Goal: Task Accomplishment & Management: Use online tool/utility

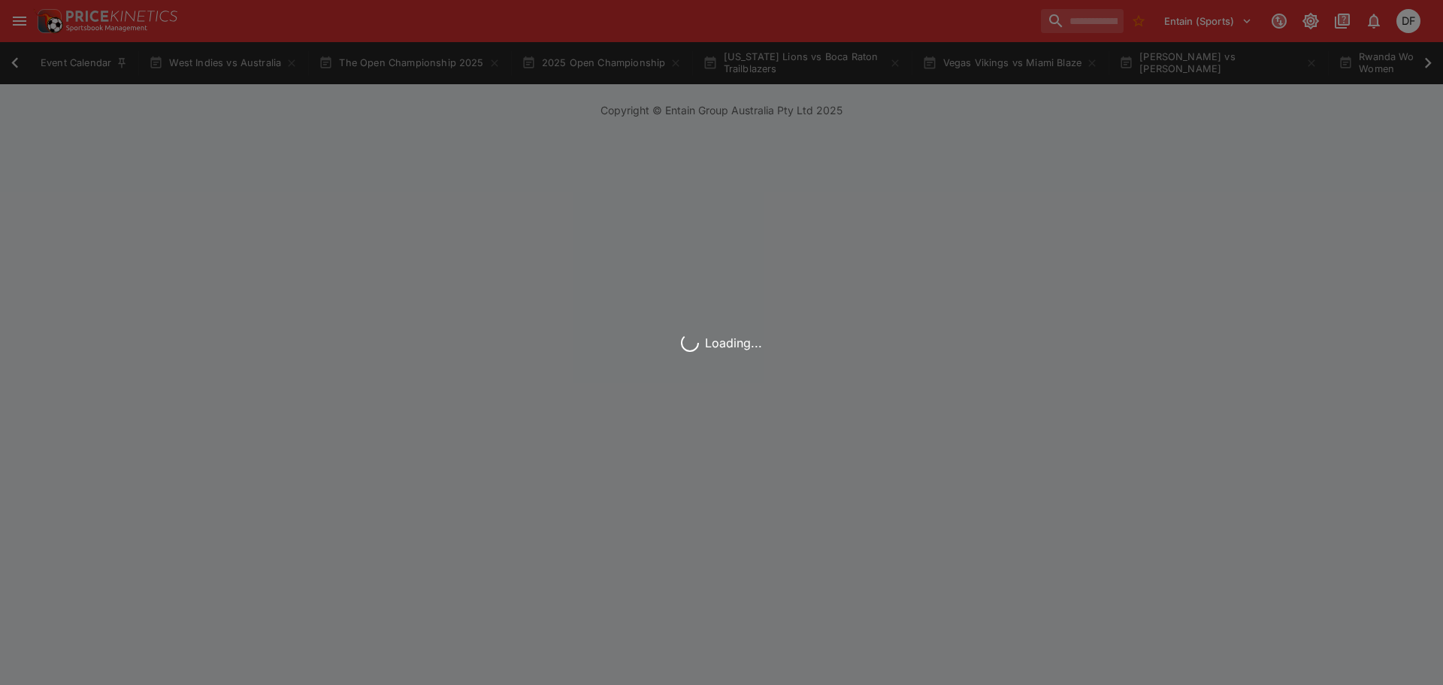
scroll to position [0, 956]
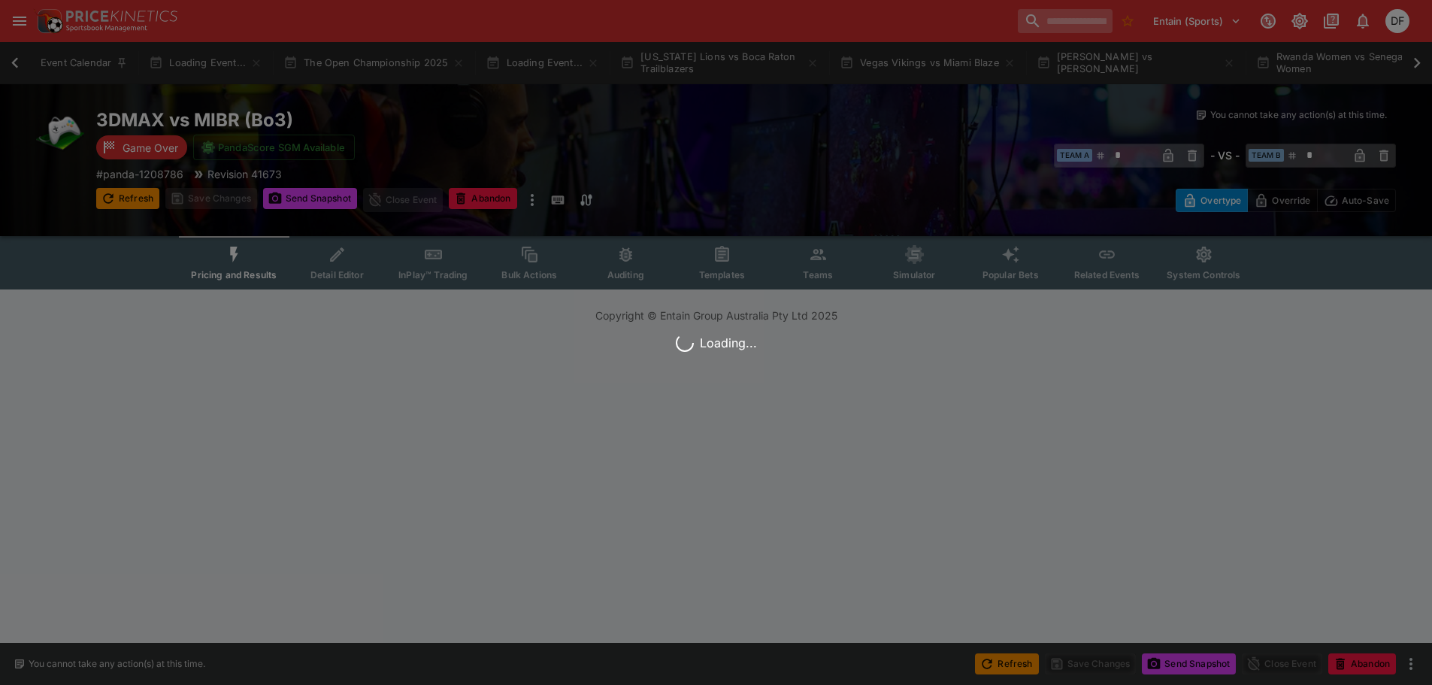
click at [1020, 22] on input "search" at bounding box center [1065, 21] width 95 height 24
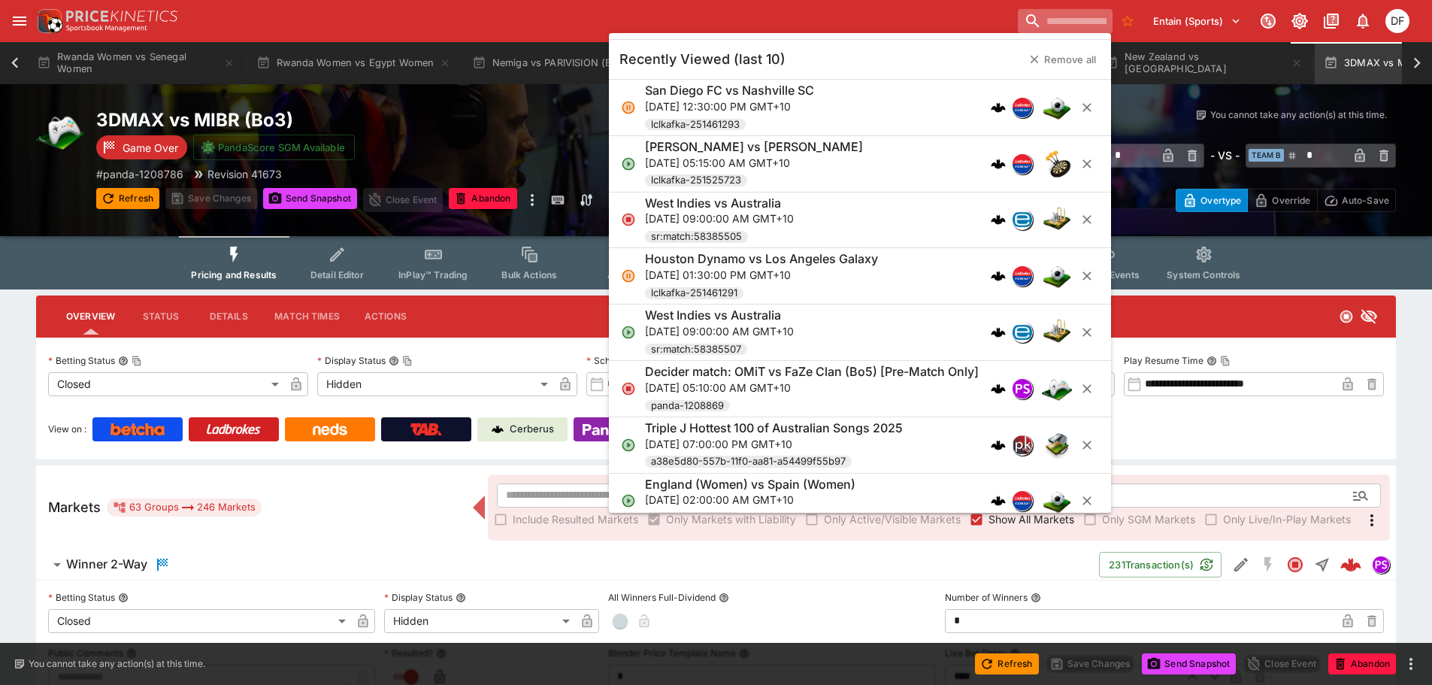
scroll to position [0, 1350]
drag, startPoint x: 1013, startPoint y: 22, endPoint x: 985, endPoint y: 20, distance: 28.6
paste input "**********"
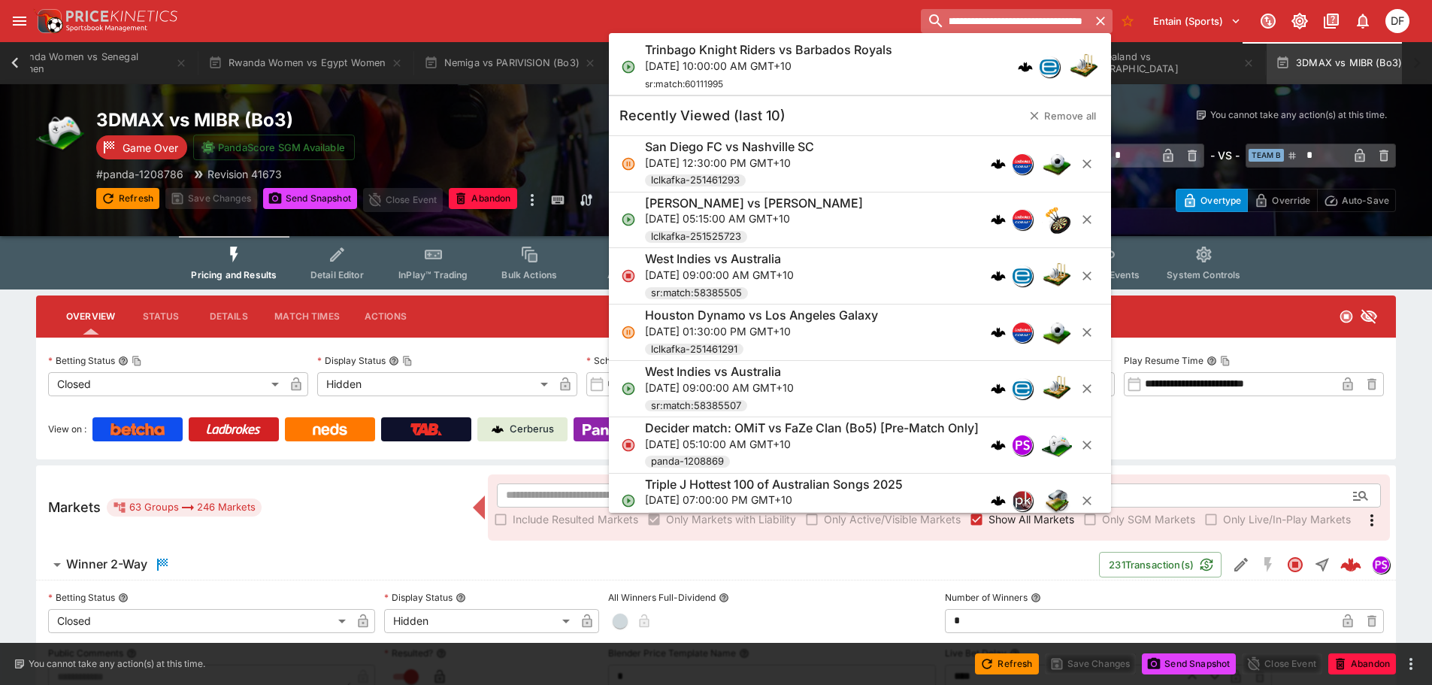
click at [1008, 26] on input "**********" at bounding box center [1005, 21] width 168 height 24
type input "**********"
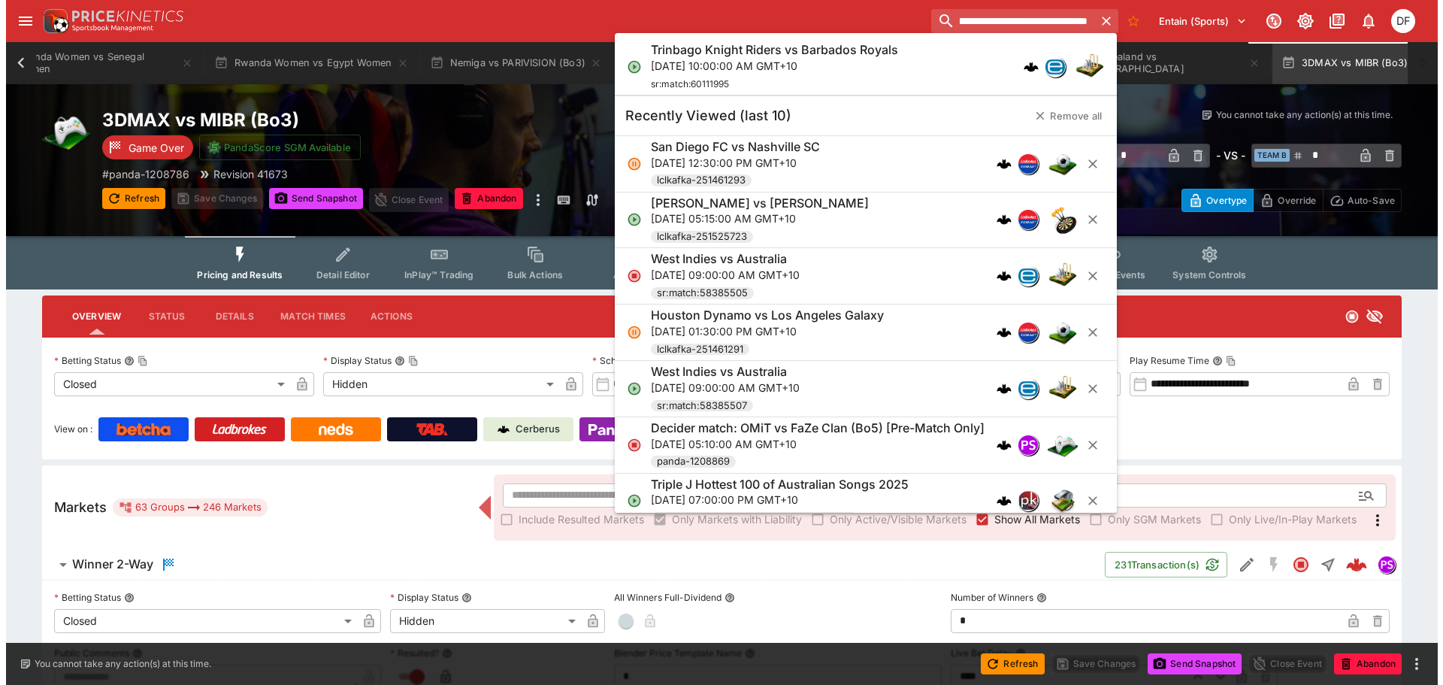
scroll to position [0, 0]
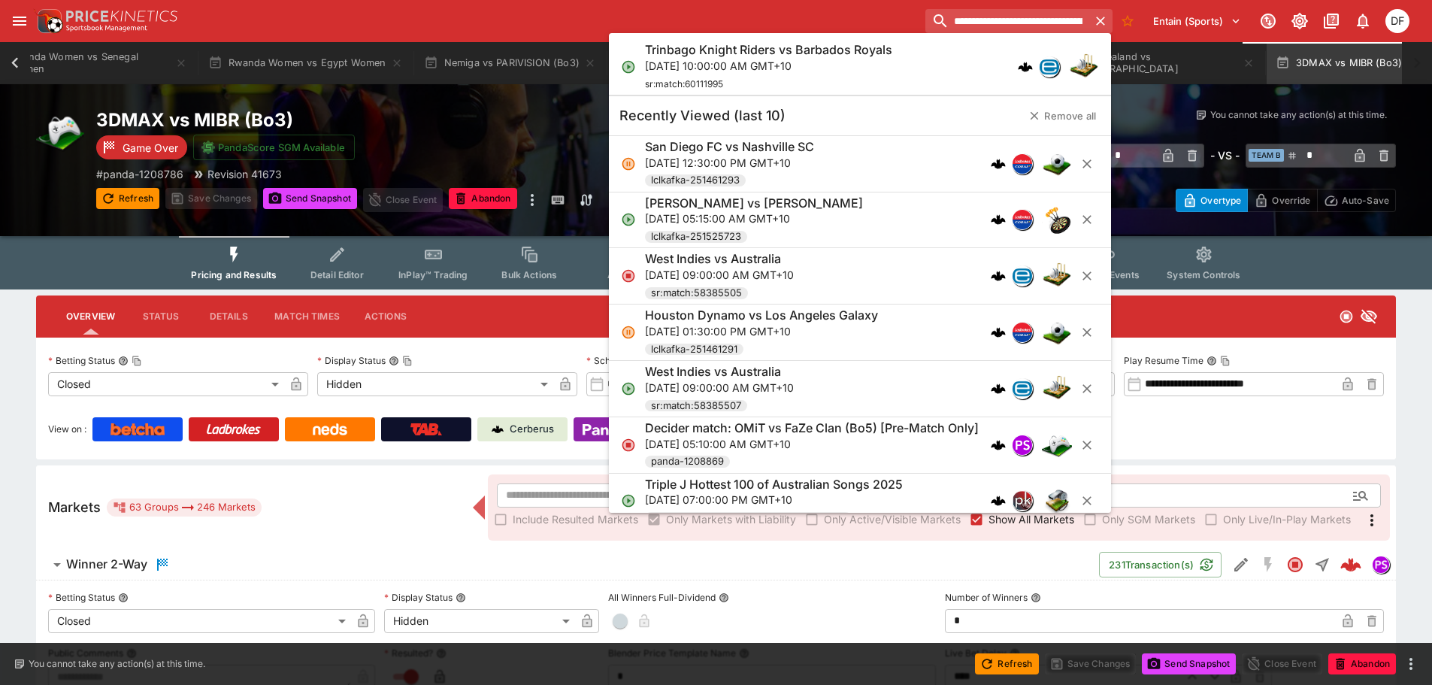
click at [801, 58] on p "Sat, Aug 30, 2025, 10:00:00 AM GMT+10" at bounding box center [768, 66] width 247 height 16
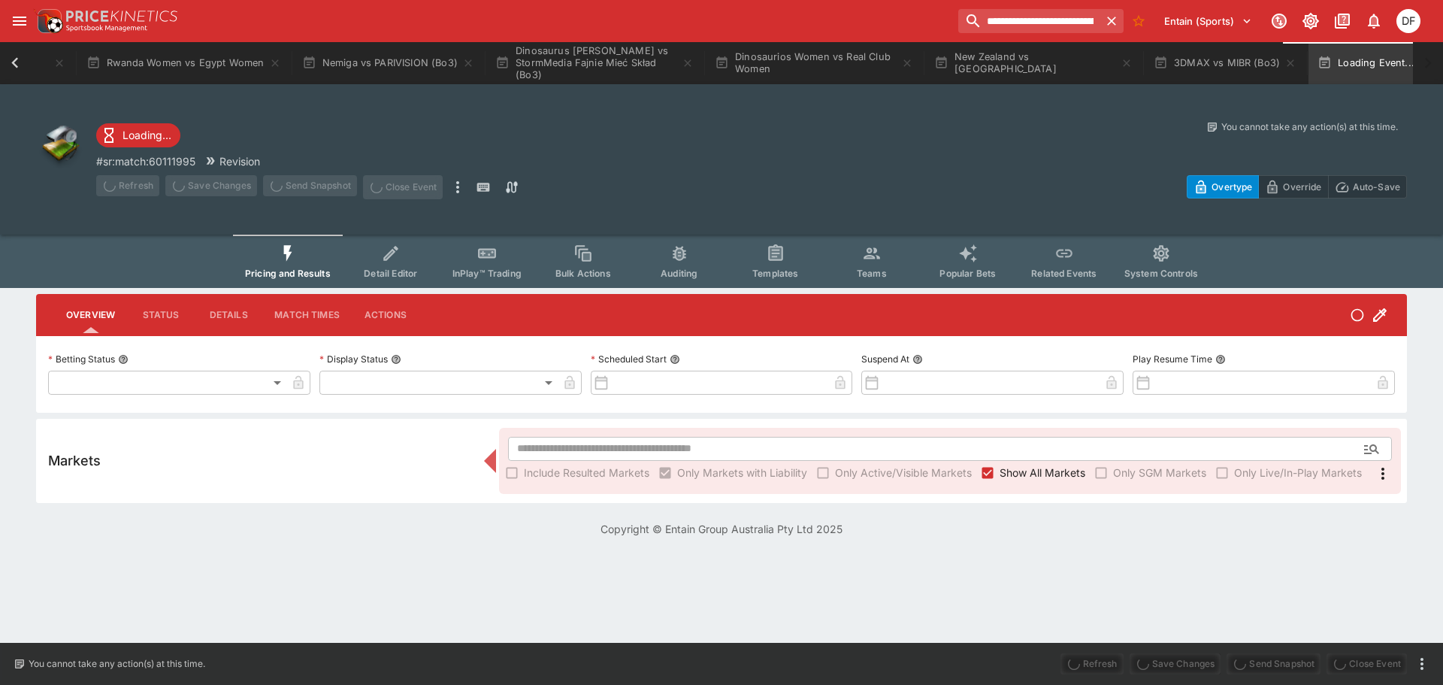
click at [747, 153] on div "# sr:match:60111995 Revision" at bounding box center [424, 161] width 656 height 16
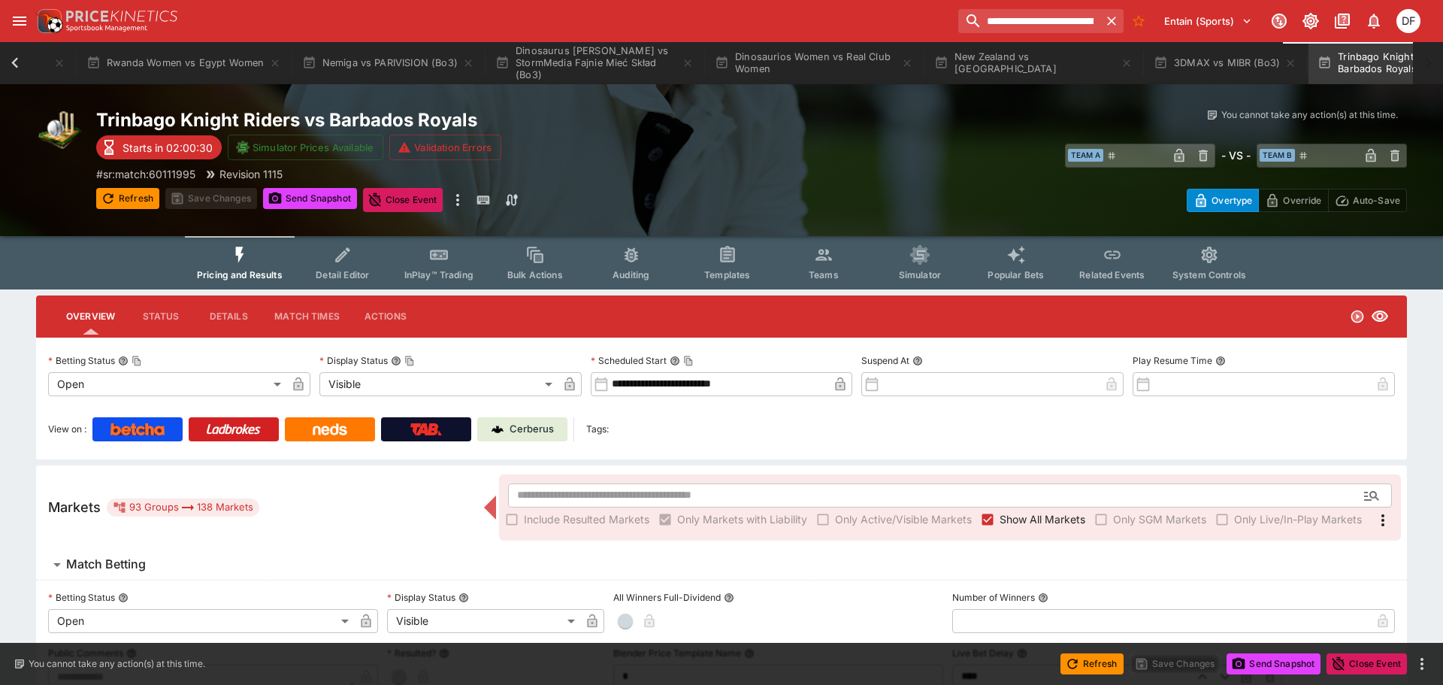
type input "**********"
type input "*******"
type input "**********"
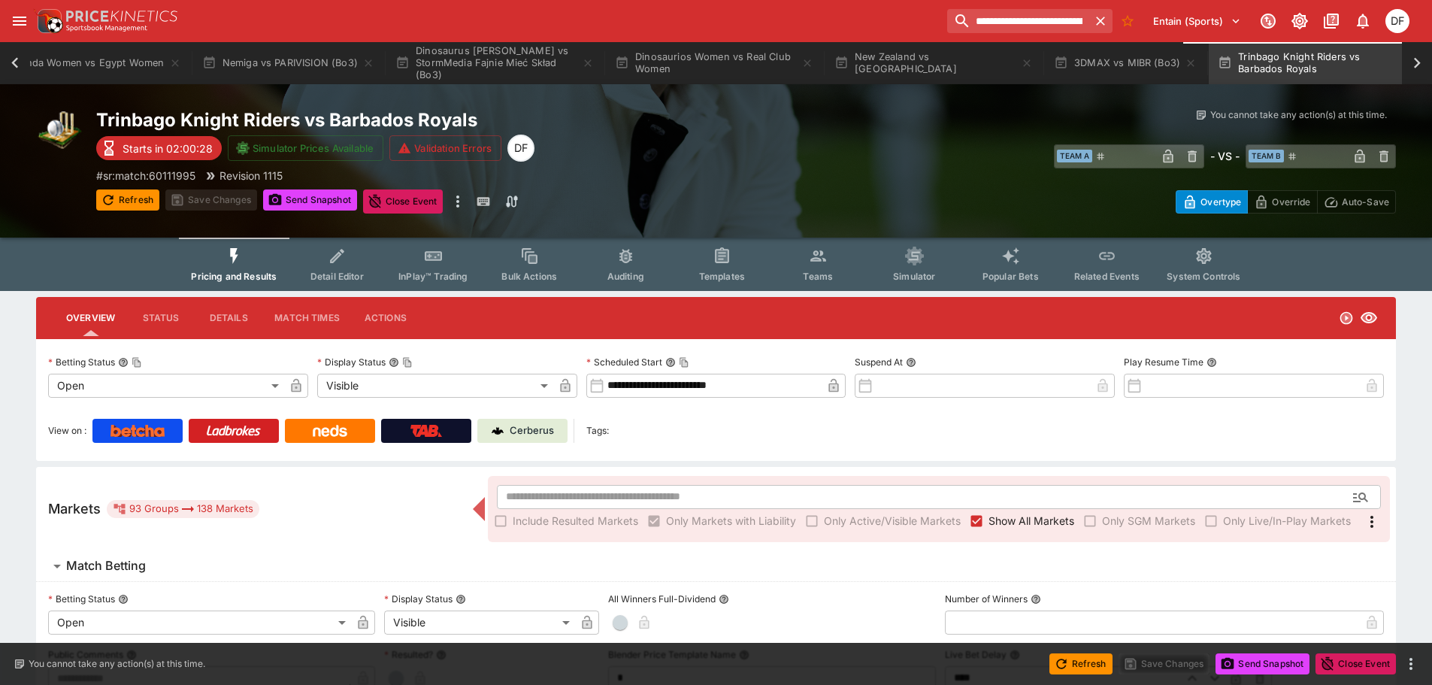
scroll to position [2046, 0]
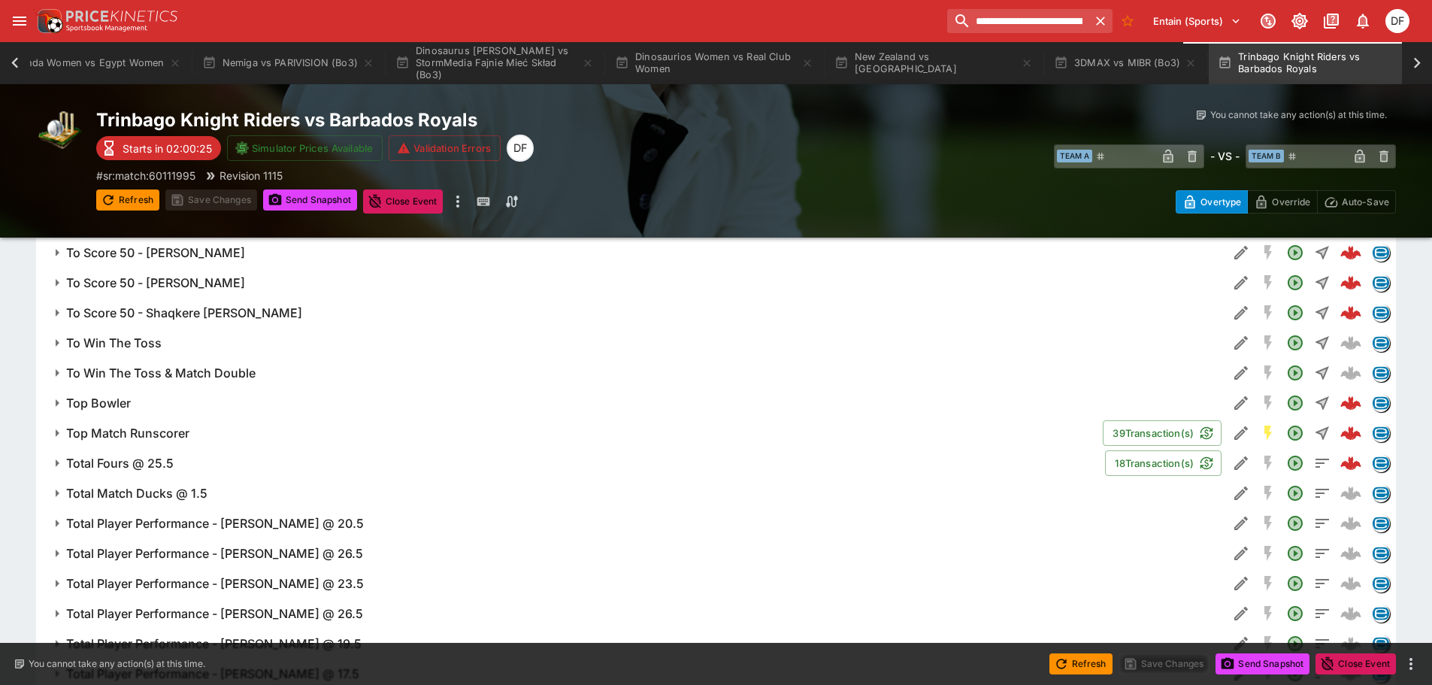
click at [176, 351] on button "To Win The Toss" at bounding box center [632, 343] width 1192 height 30
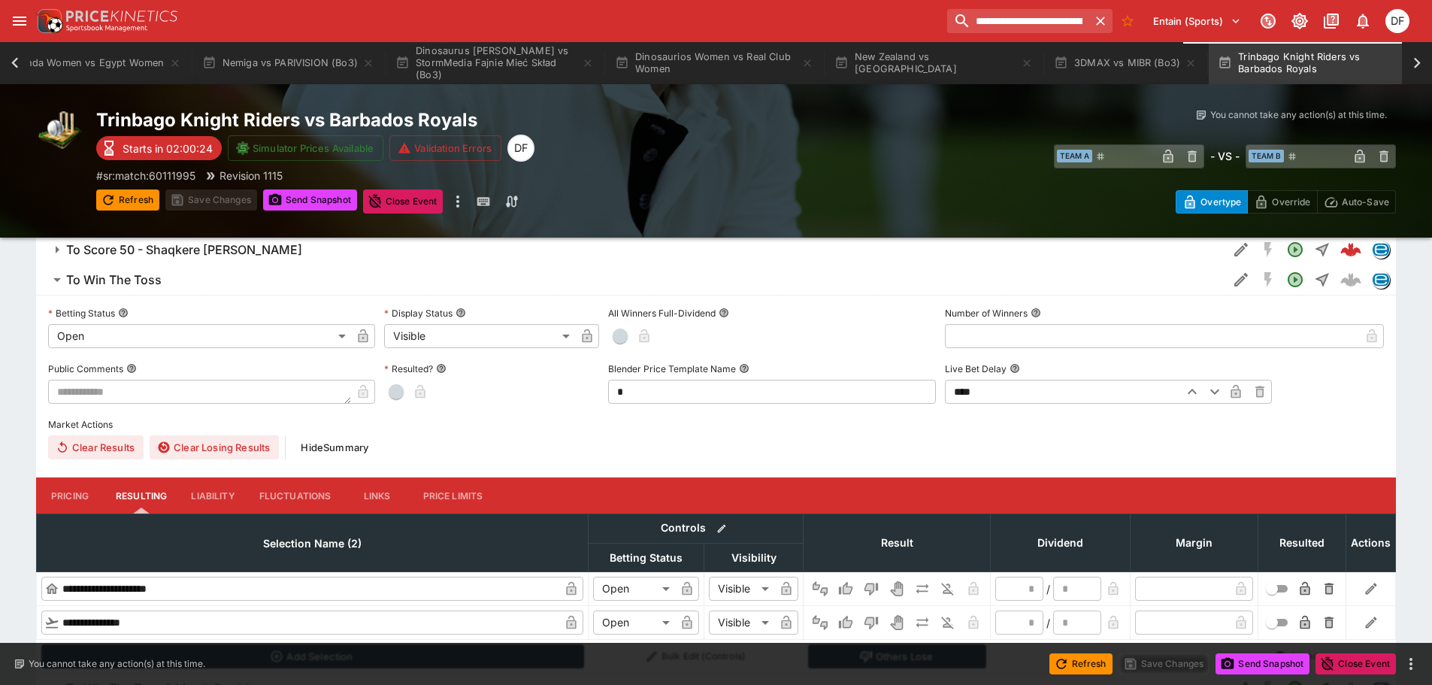
scroll to position [2196, 0]
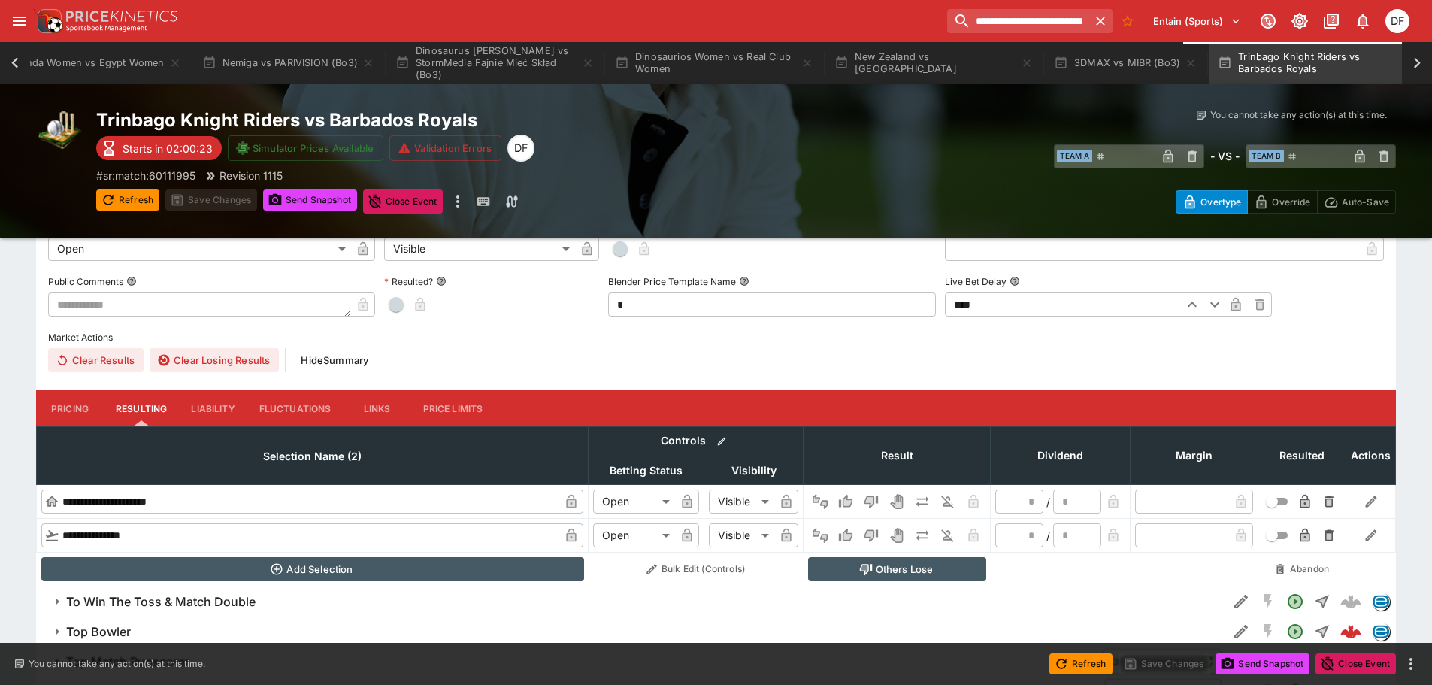
click at [74, 416] on button "Pricing" at bounding box center [70, 408] width 68 height 36
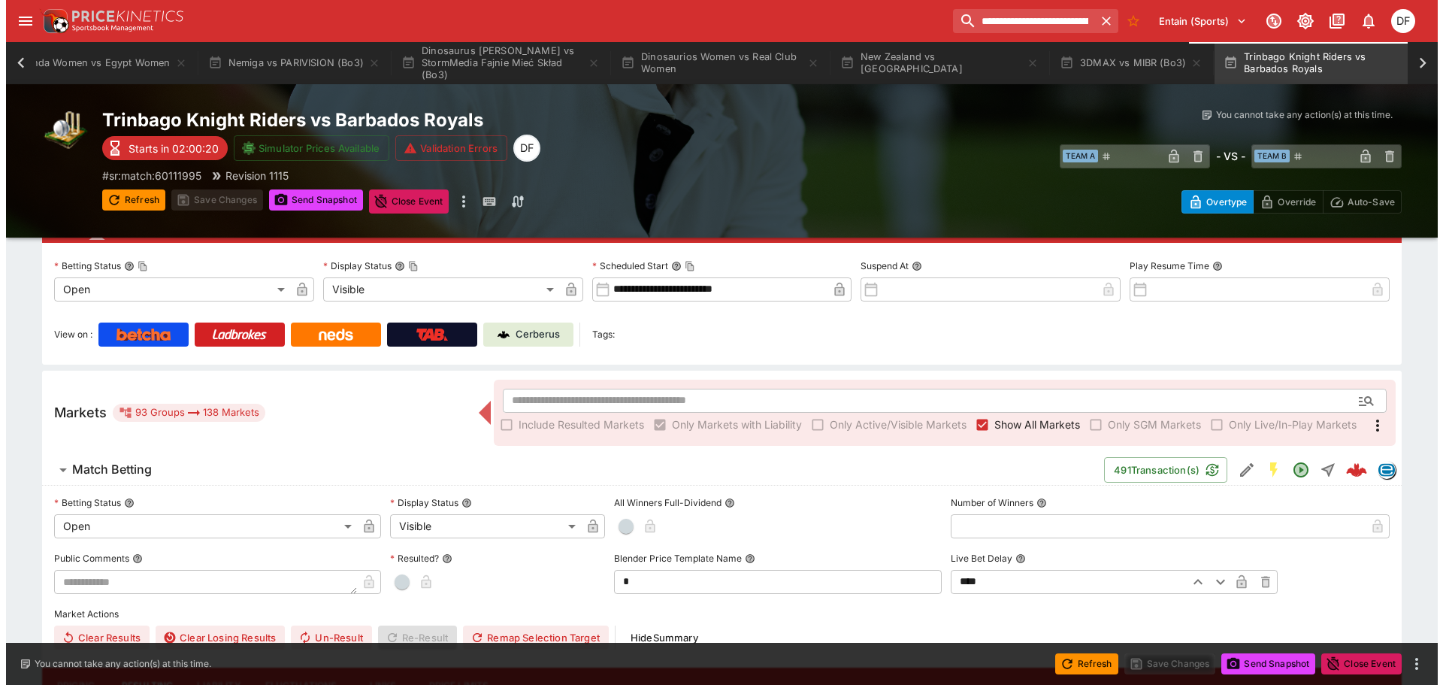
scroll to position [0, 0]
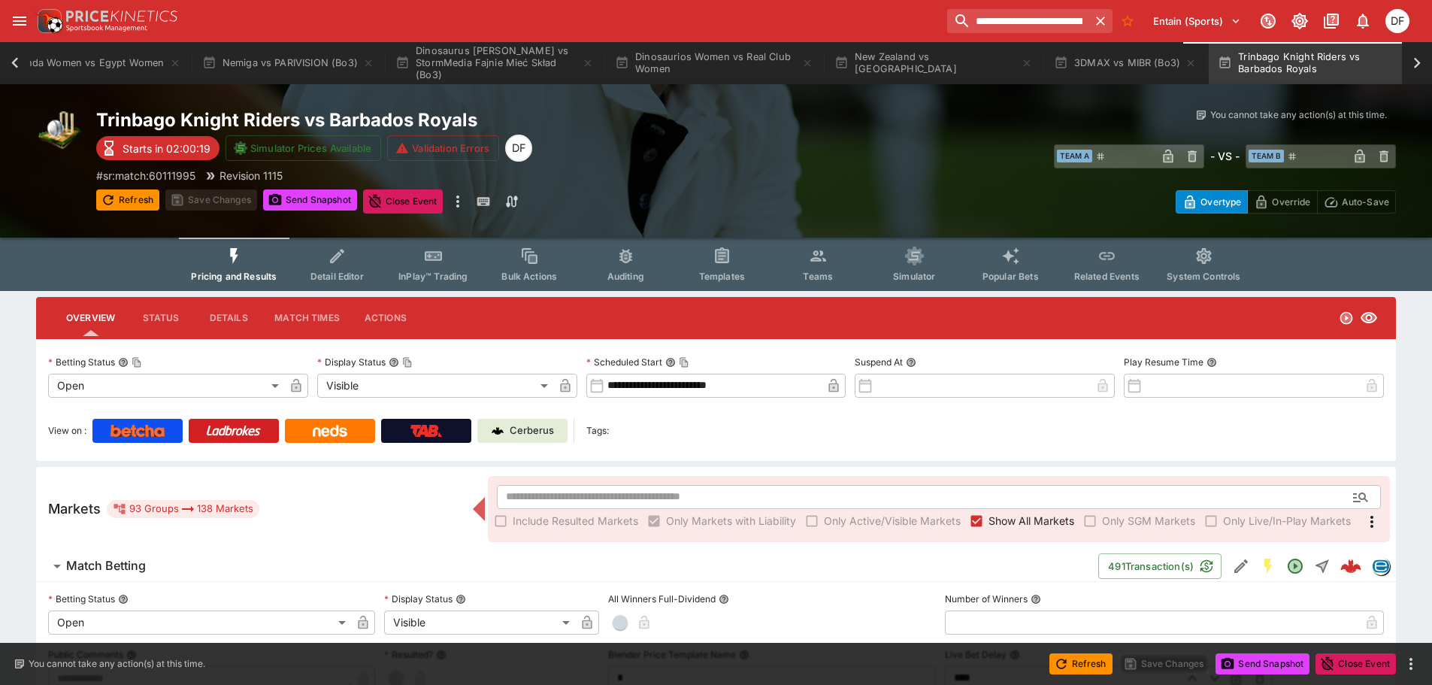
click at [737, 274] on span "Templates" at bounding box center [722, 276] width 46 height 11
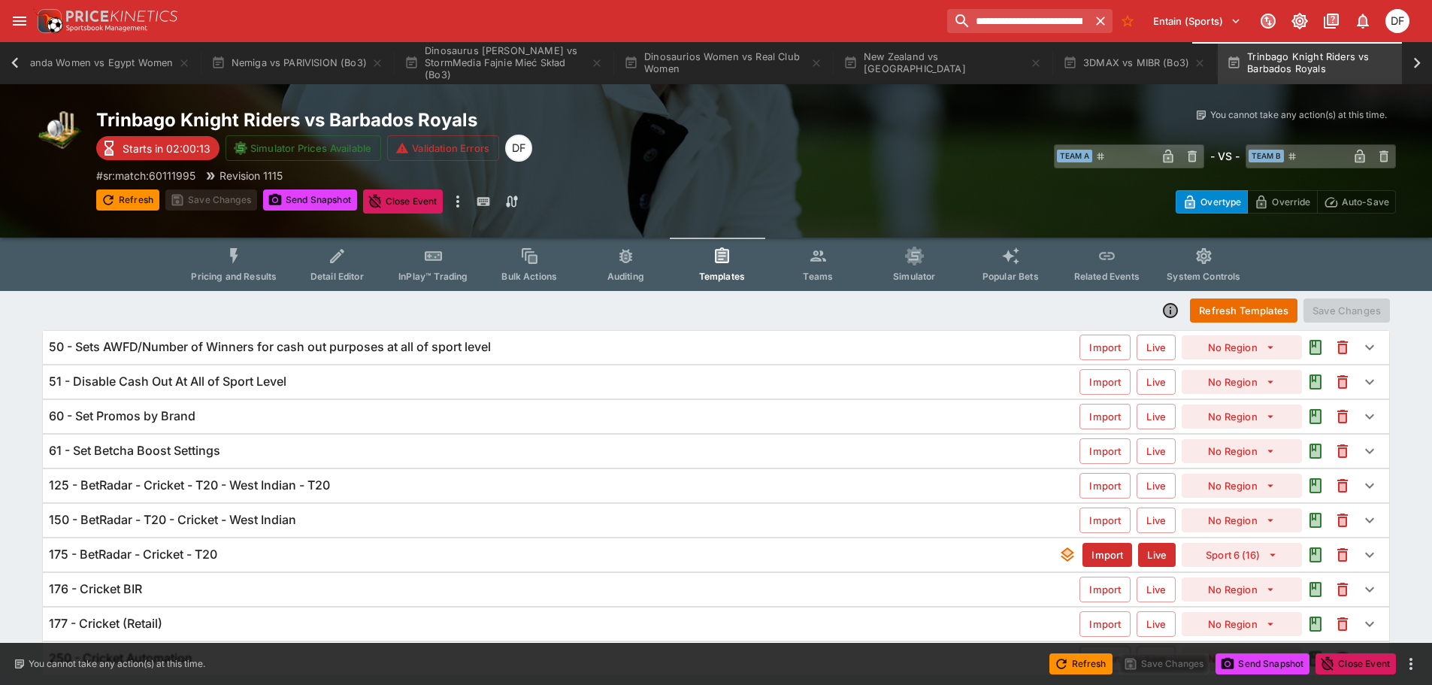
scroll to position [49, 0]
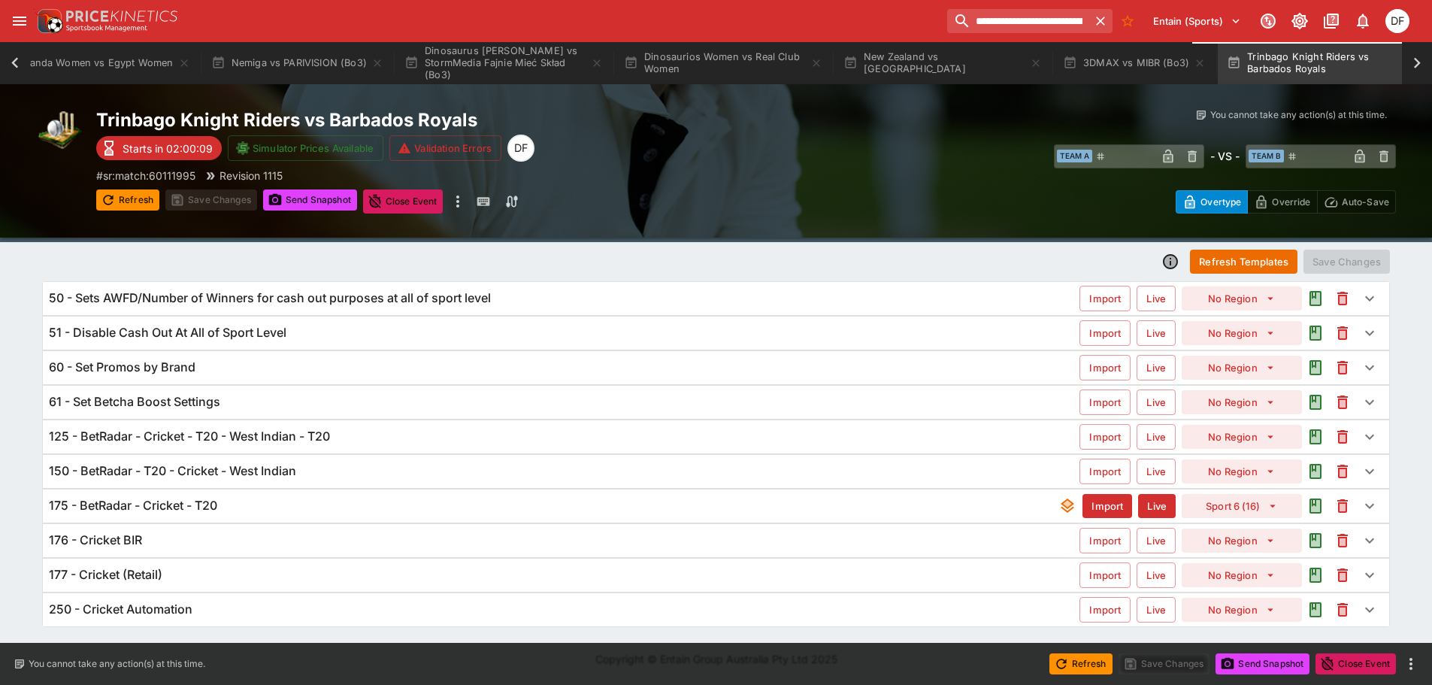
click at [307, 438] on h6 "125 - BetRadar - Cricket - T20 - West Indian - T20" at bounding box center [189, 437] width 281 height 16
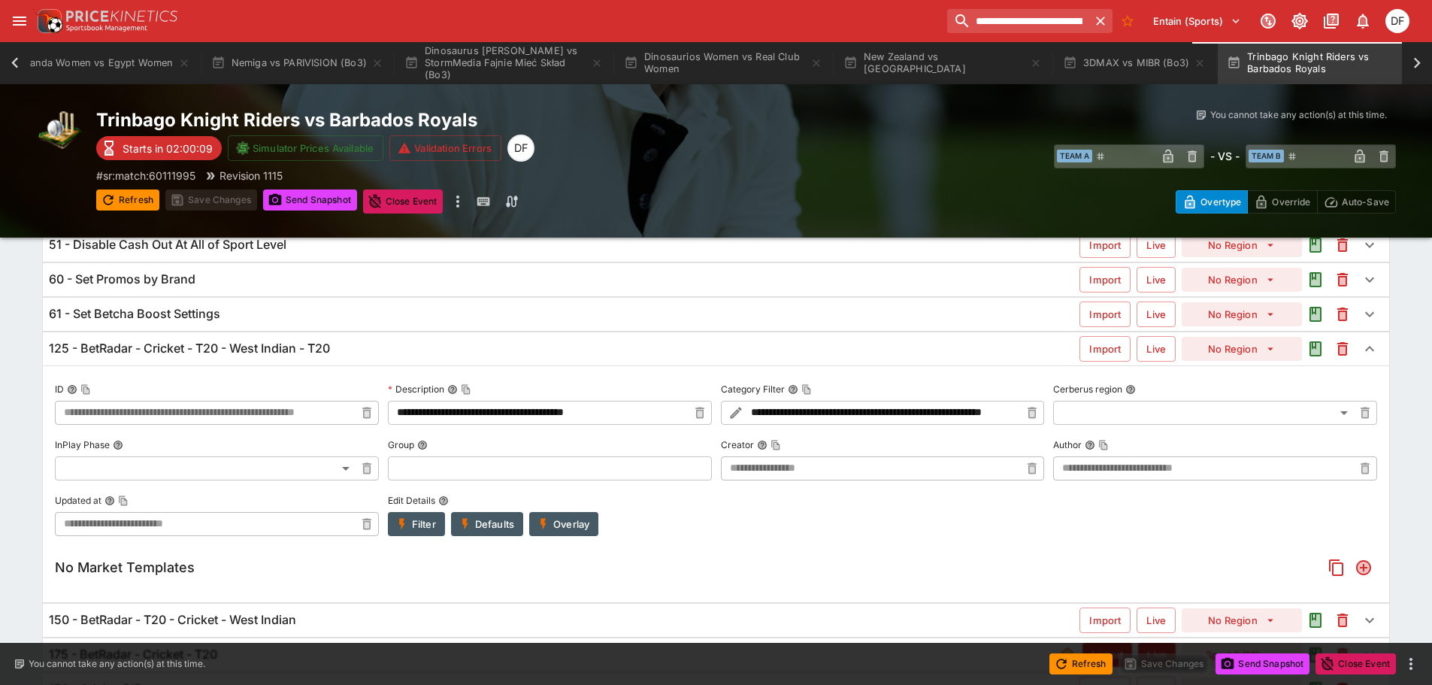
type input "**********"
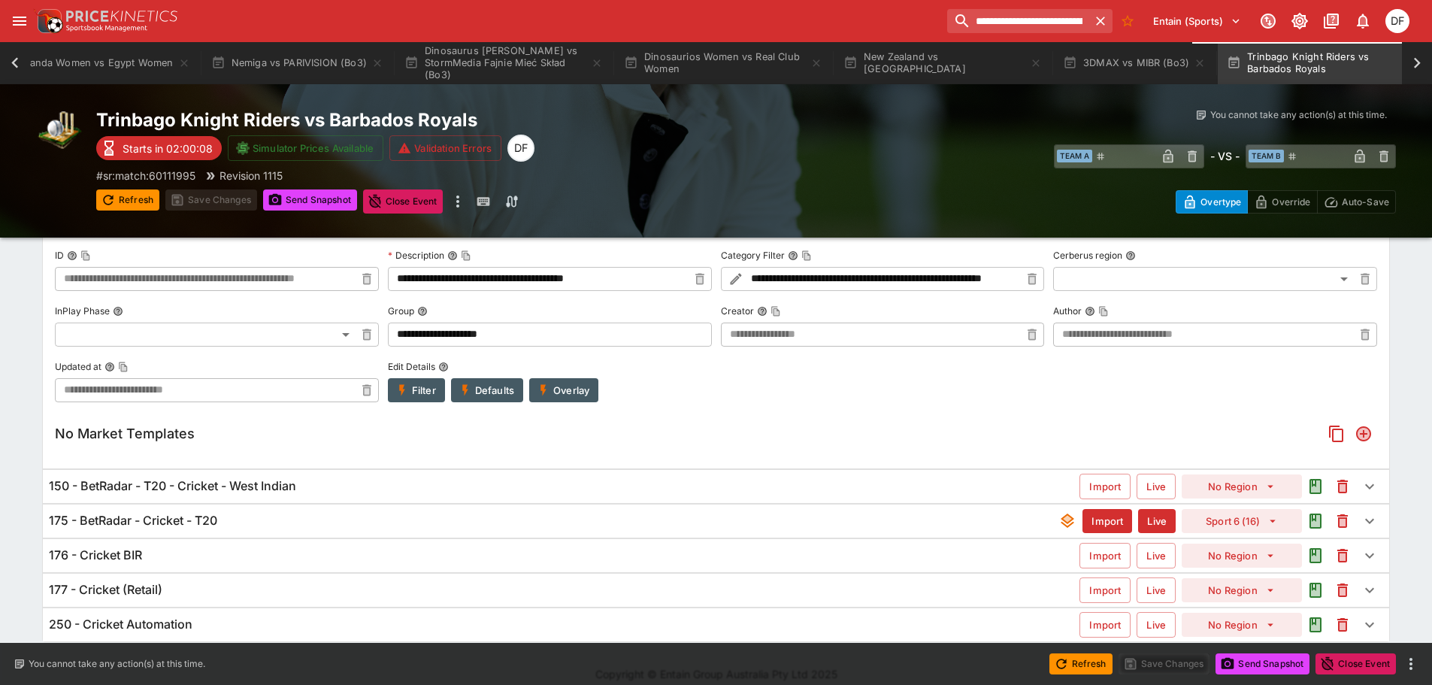
scroll to position [274, 0]
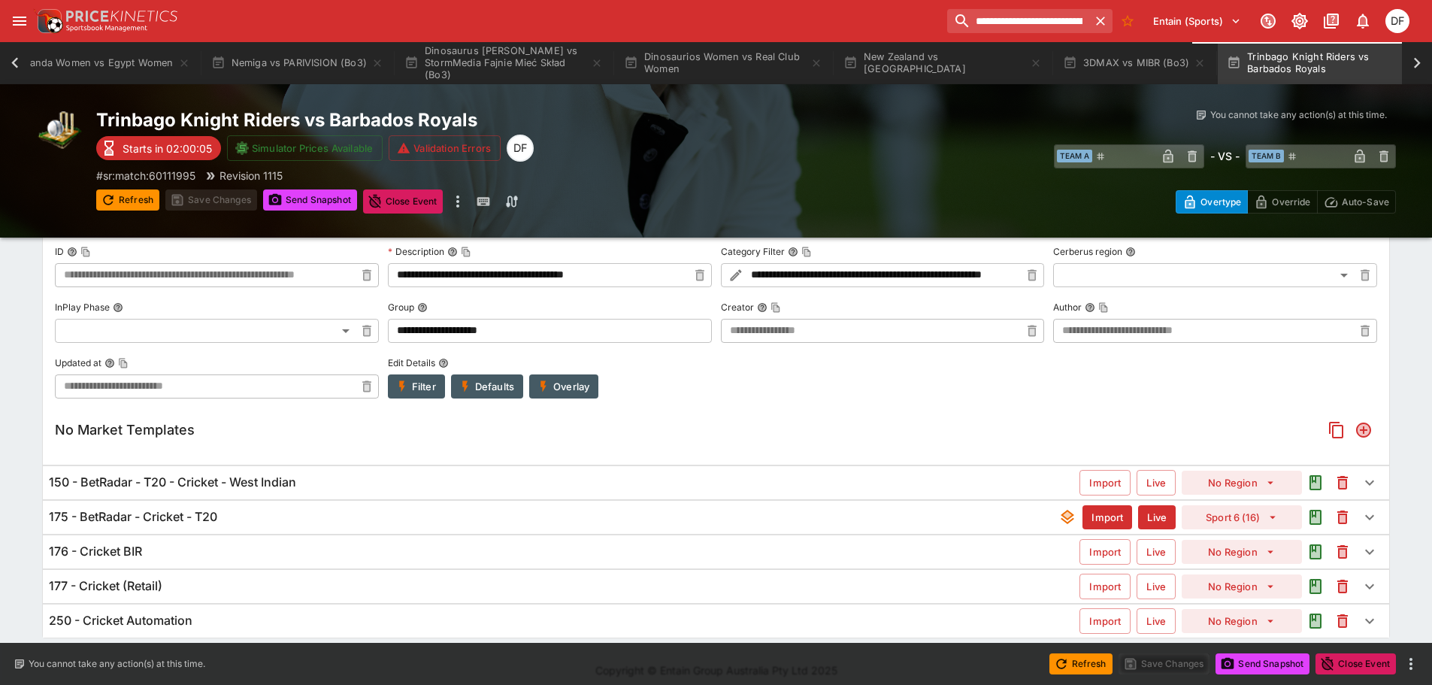
click at [279, 487] on h6 "150 - BetRadar - T20 - Cricket - West Indian" at bounding box center [172, 482] width 247 height 16
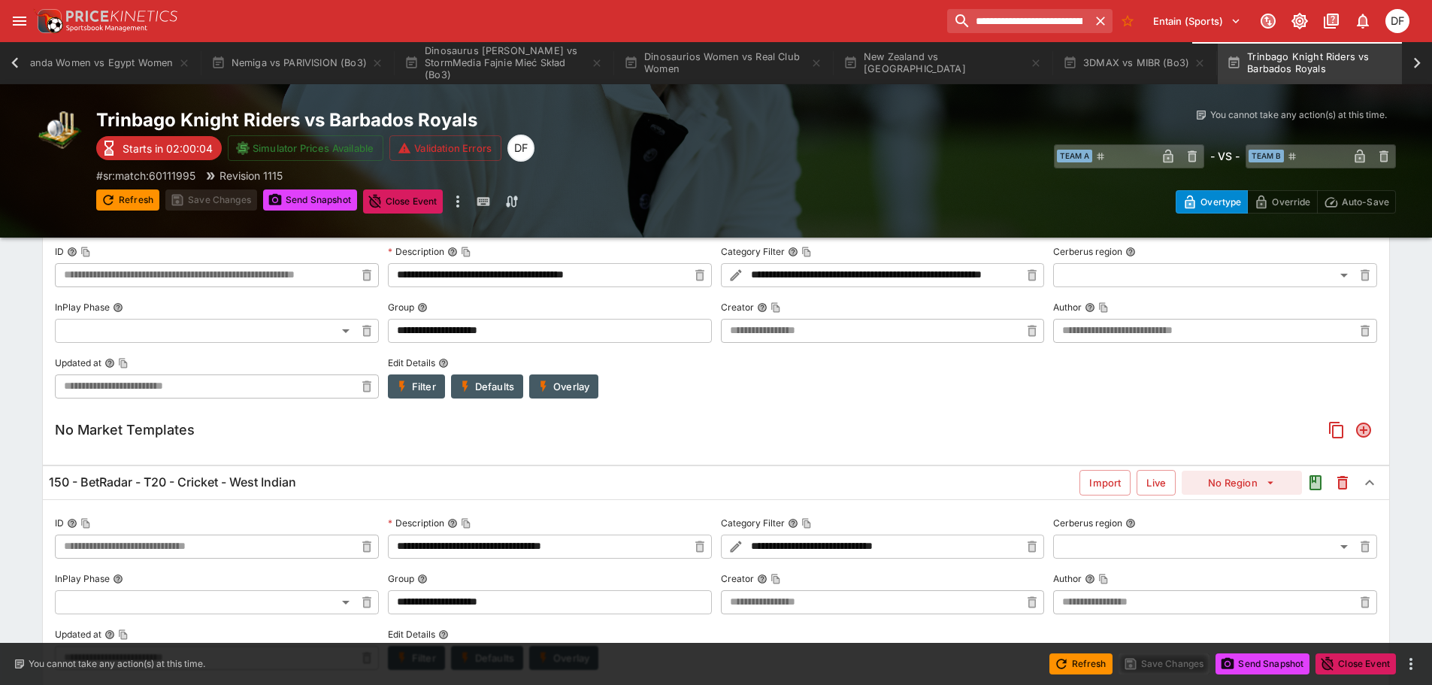
click at [279, 487] on h6 "150 - BetRadar - T20 - Cricket - West Indian" at bounding box center [172, 482] width 247 height 16
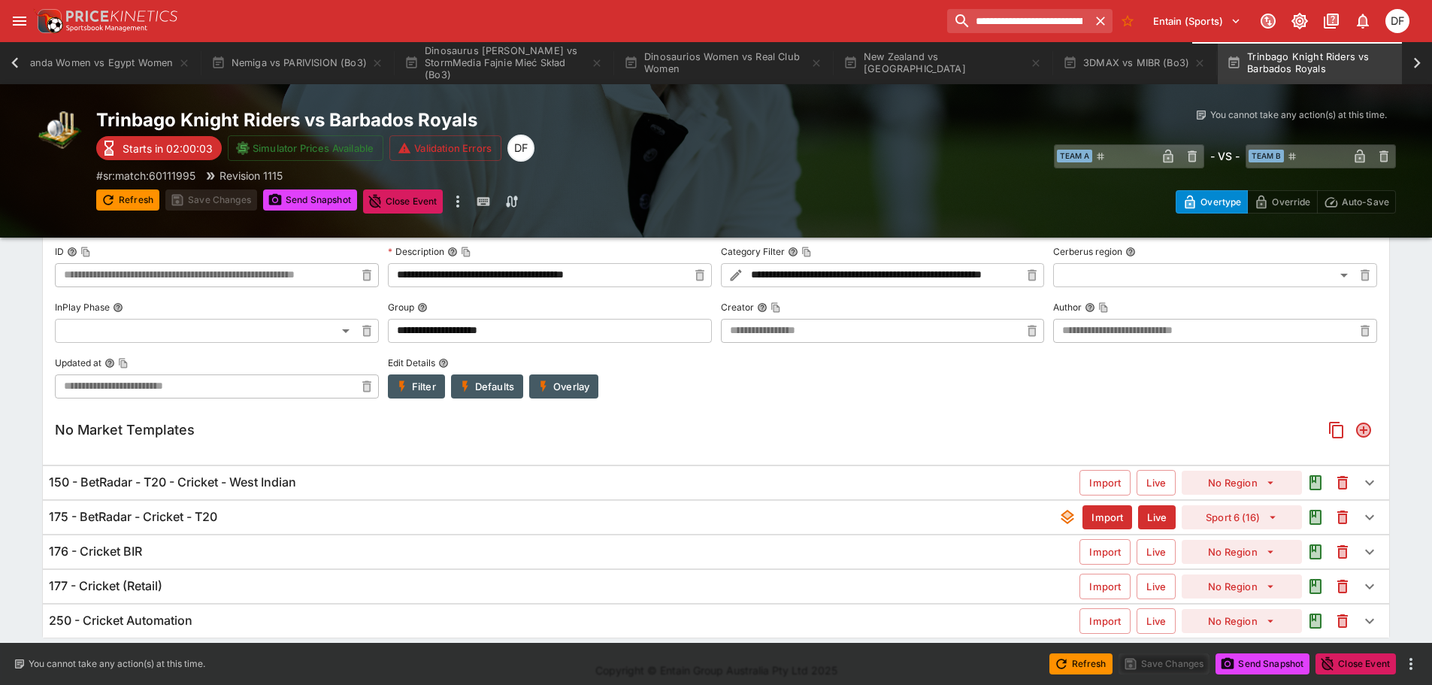
click at [264, 505] on div "175 - BetRadar - Cricket - T20 Import Live Sport 6 (16)" at bounding box center [716, 517] width 1346 height 33
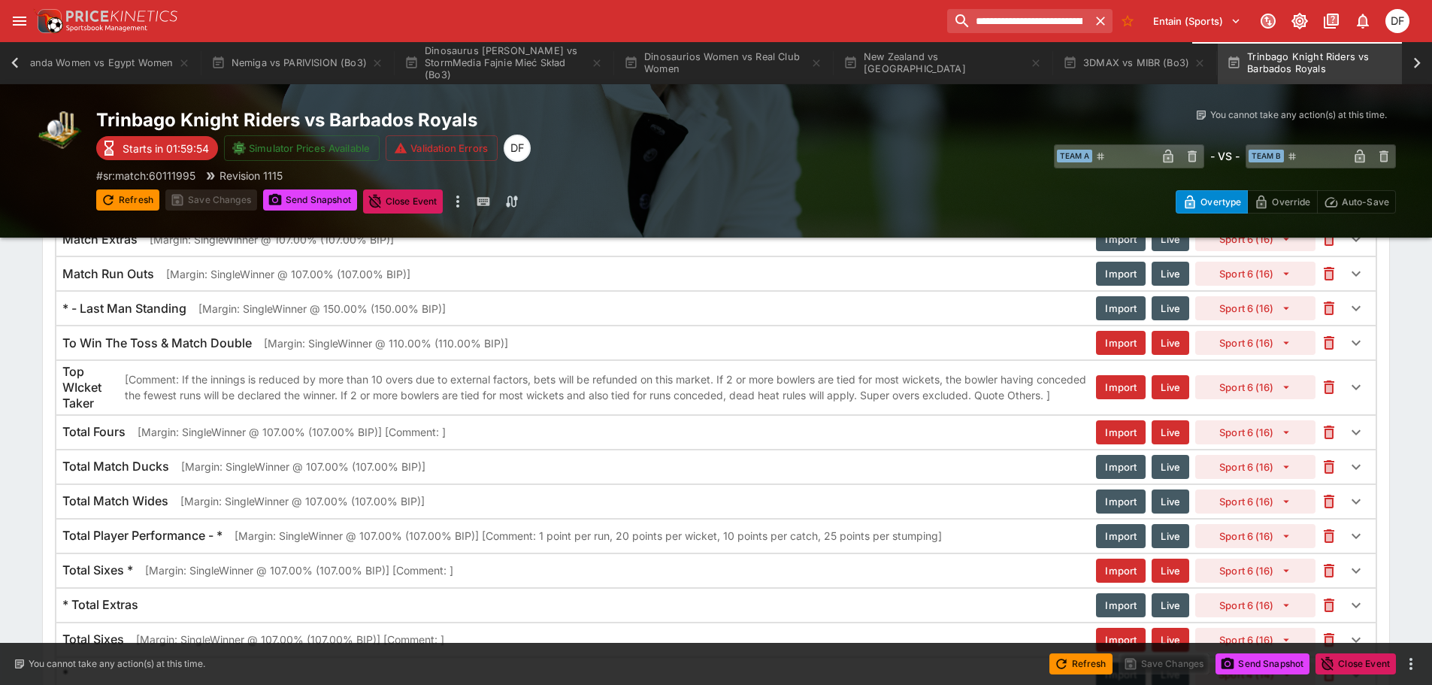
scroll to position [1579, 0]
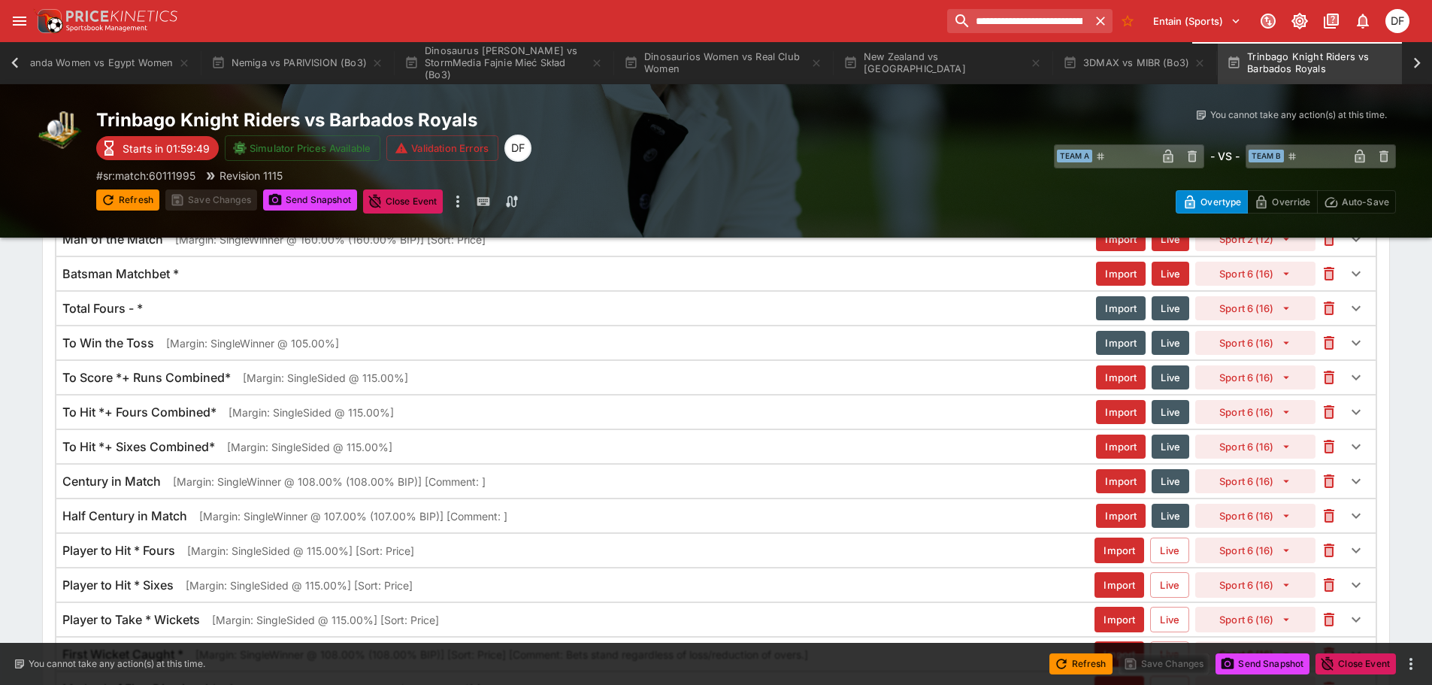
click at [1114, 341] on button "Import" at bounding box center [1121, 343] width 50 height 24
click at [1114, 341] on button "Import" at bounding box center [1120, 343] width 51 height 26
click at [1156, 343] on button "Live" at bounding box center [1171, 343] width 38 height 24
click at [1166, 346] on button "Live" at bounding box center [1169, 343] width 39 height 26
click at [1179, 347] on button "Live" at bounding box center [1171, 343] width 38 height 24
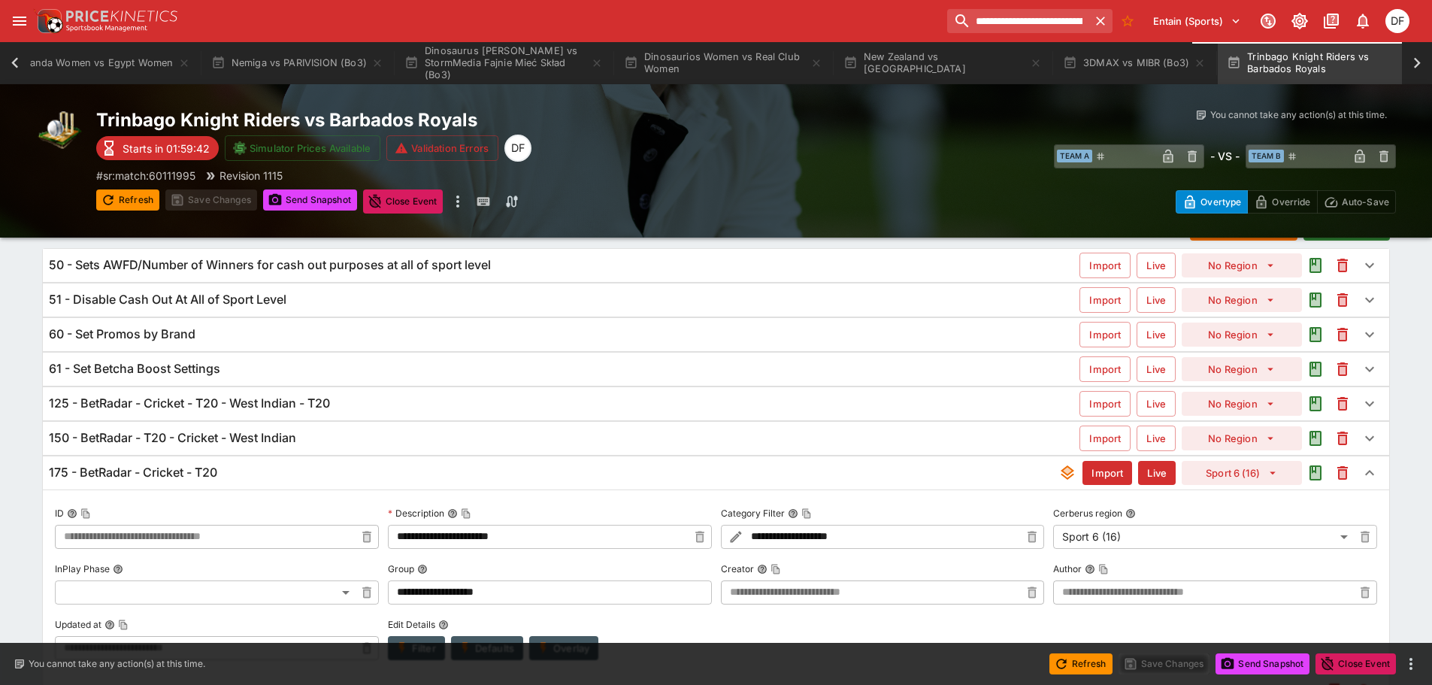
scroll to position [0, 0]
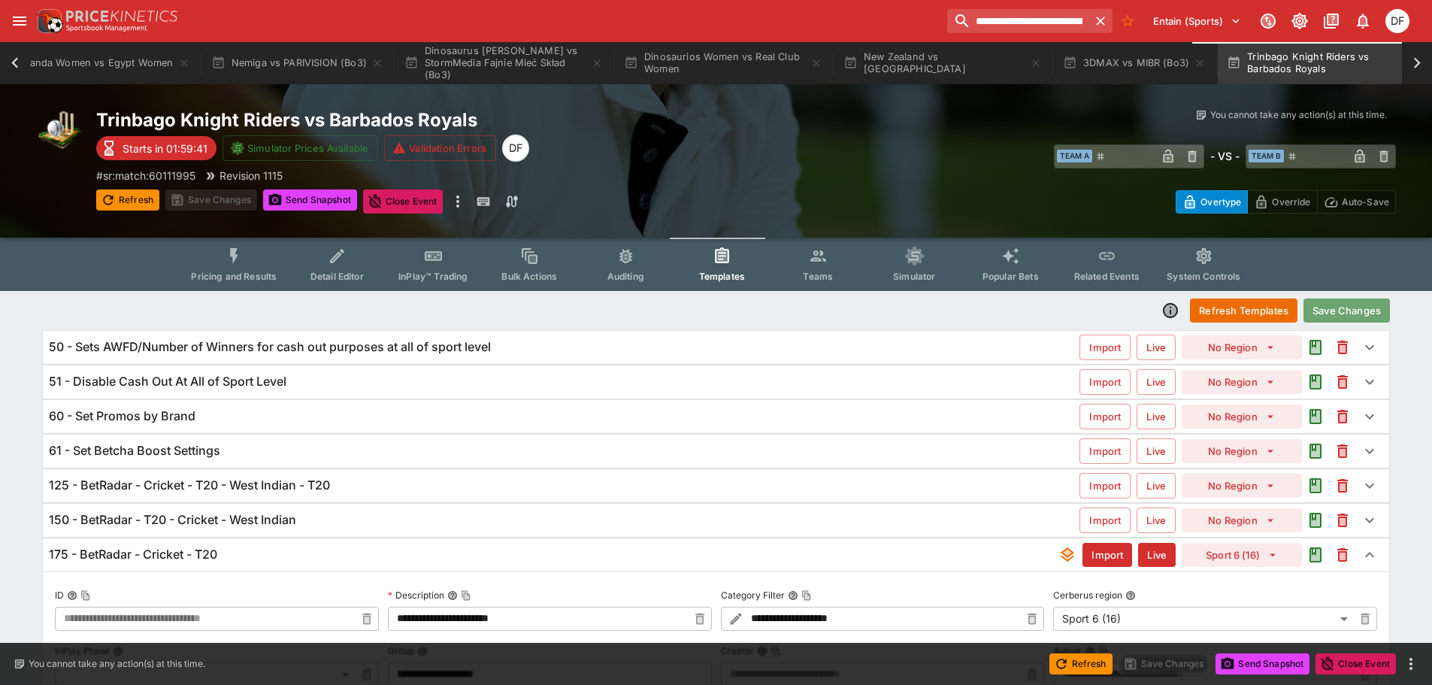
click at [1363, 313] on button "Save Changes" at bounding box center [1347, 310] width 86 height 24
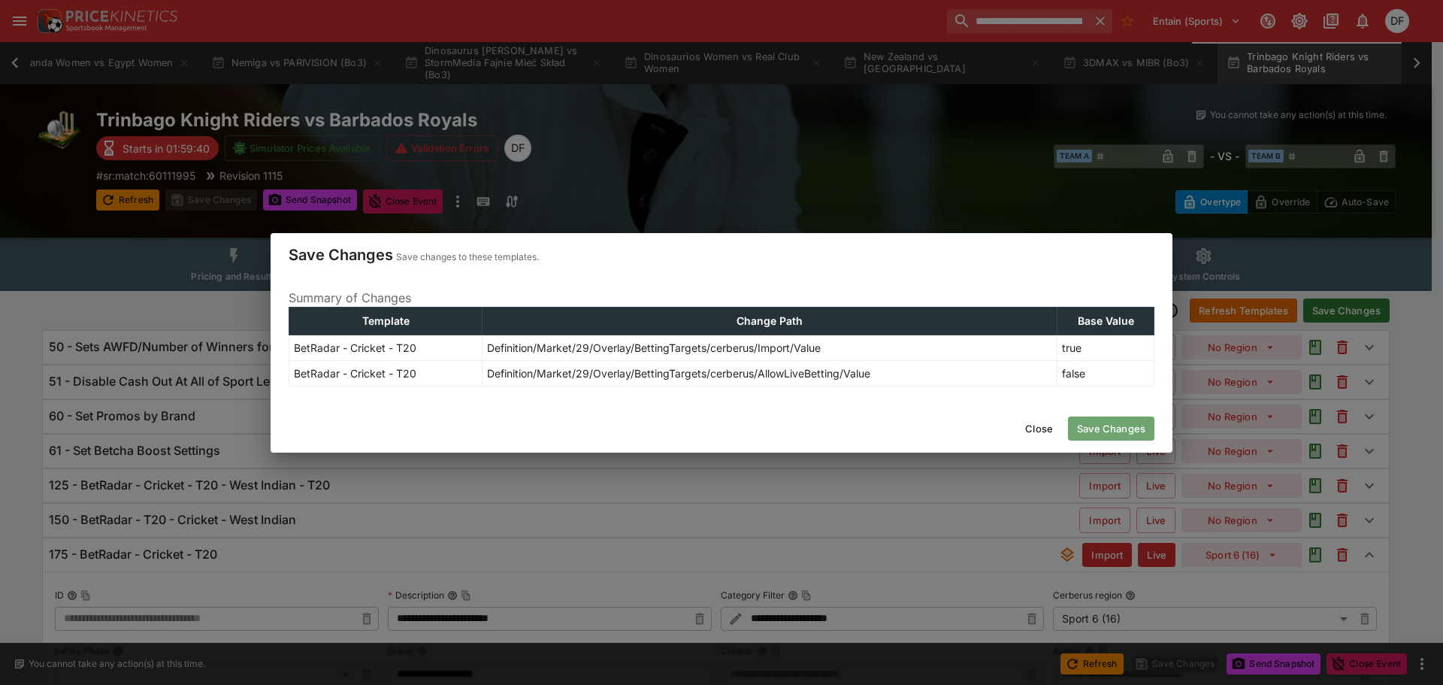
click at [1125, 423] on button "Save Changes" at bounding box center [1111, 428] width 86 height 24
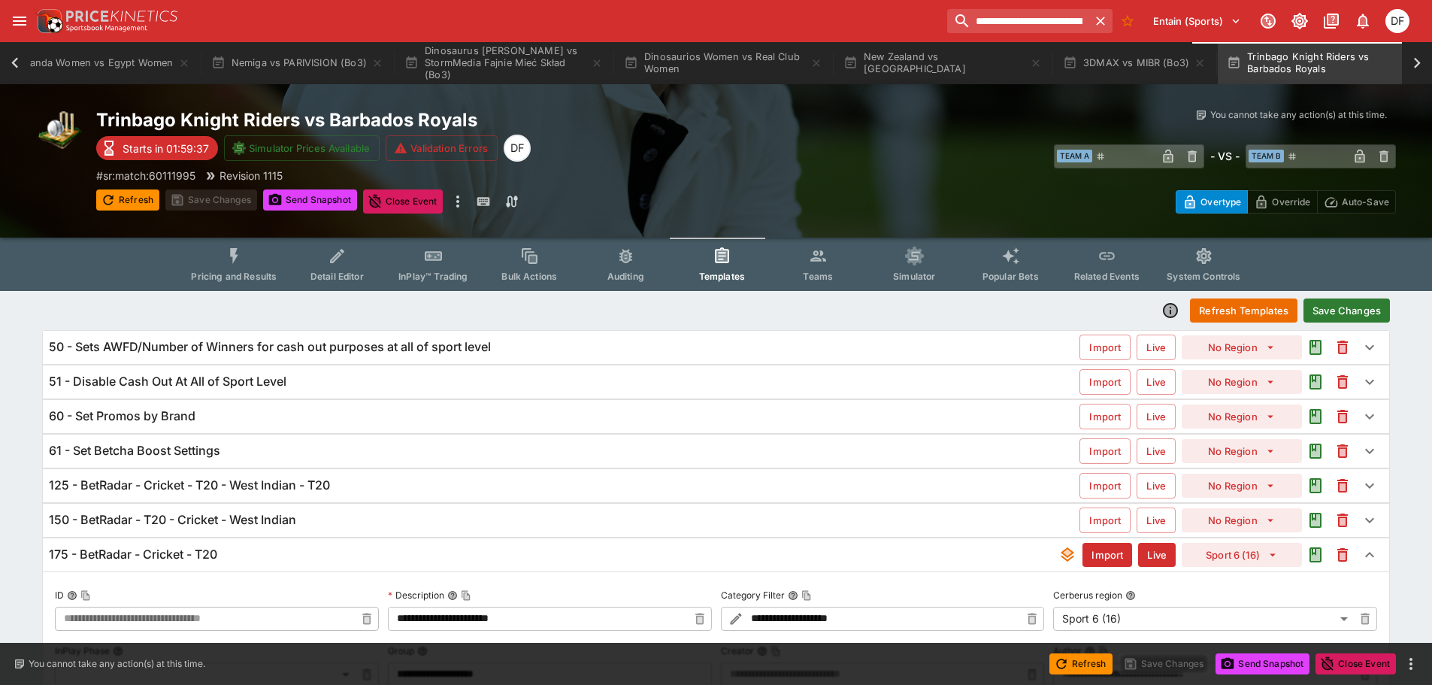
type input "**********"
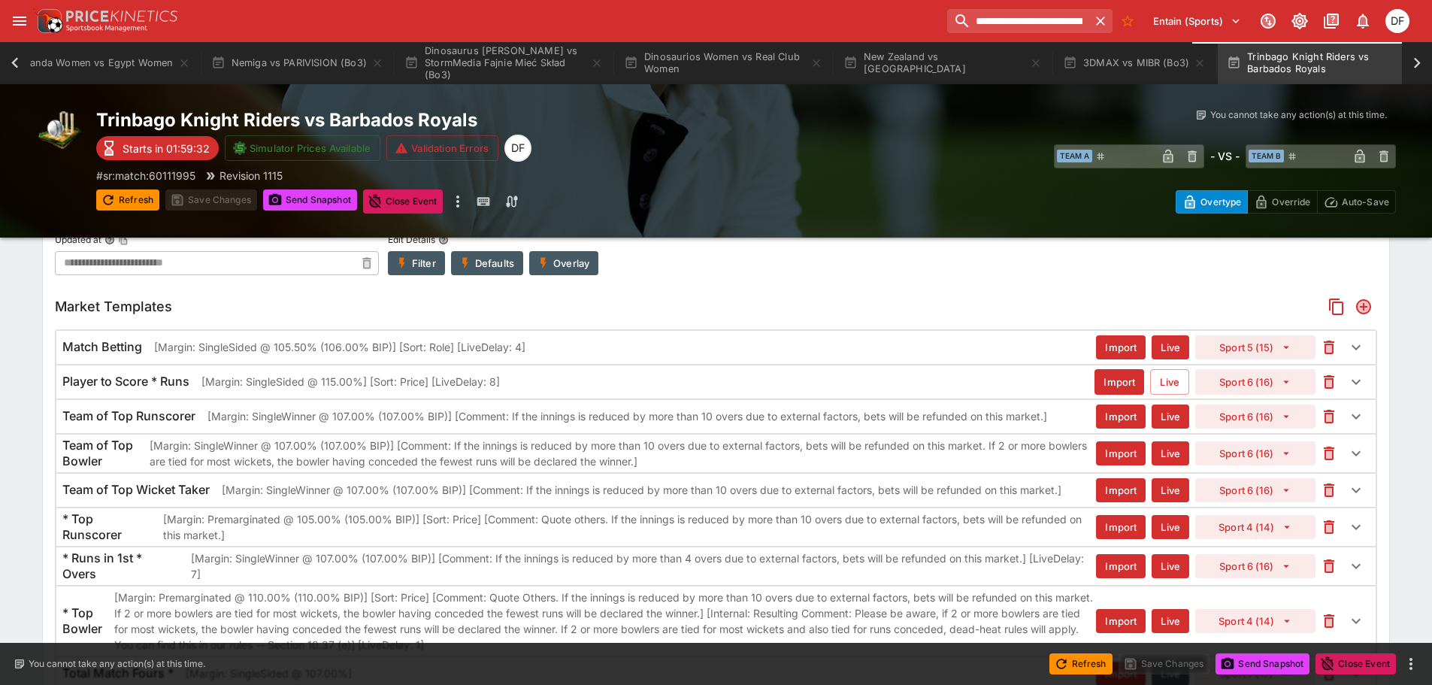
scroll to position [478, 0]
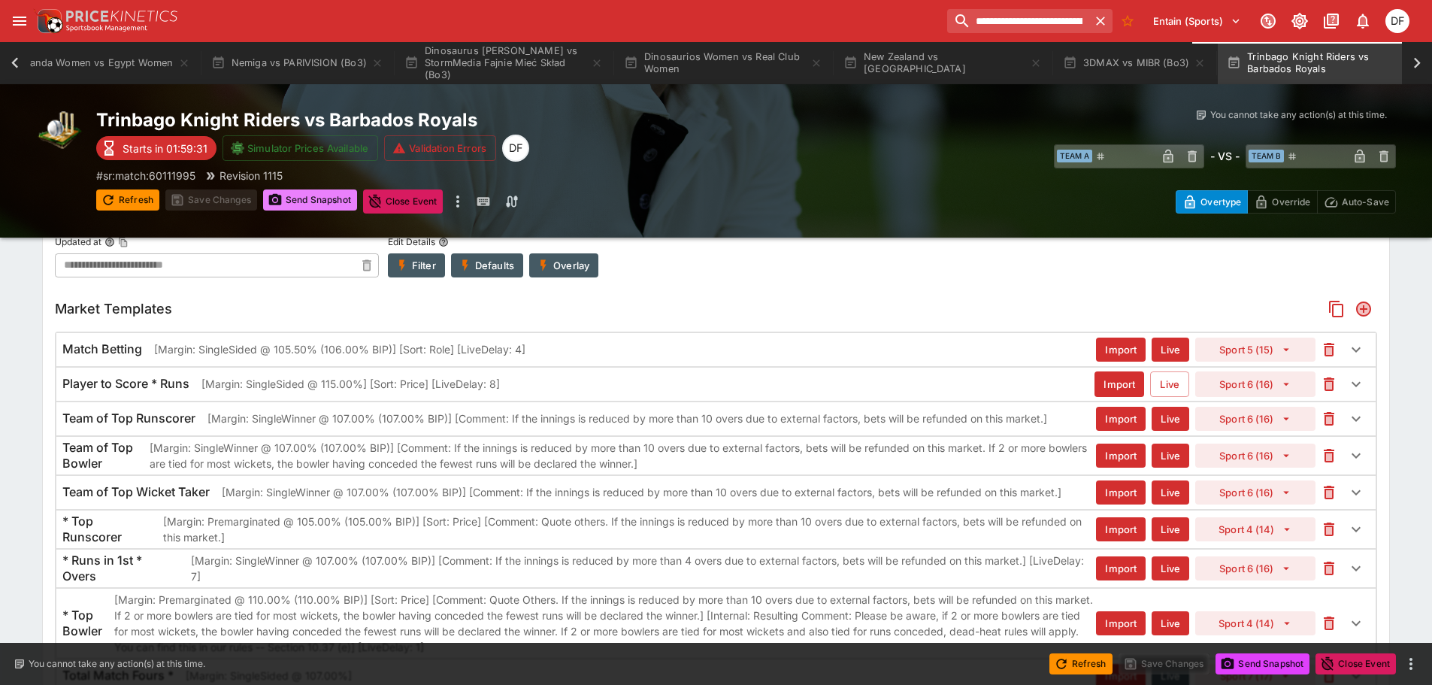
click at [332, 203] on button "Send Snapshot" at bounding box center [310, 199] width 94 height 21
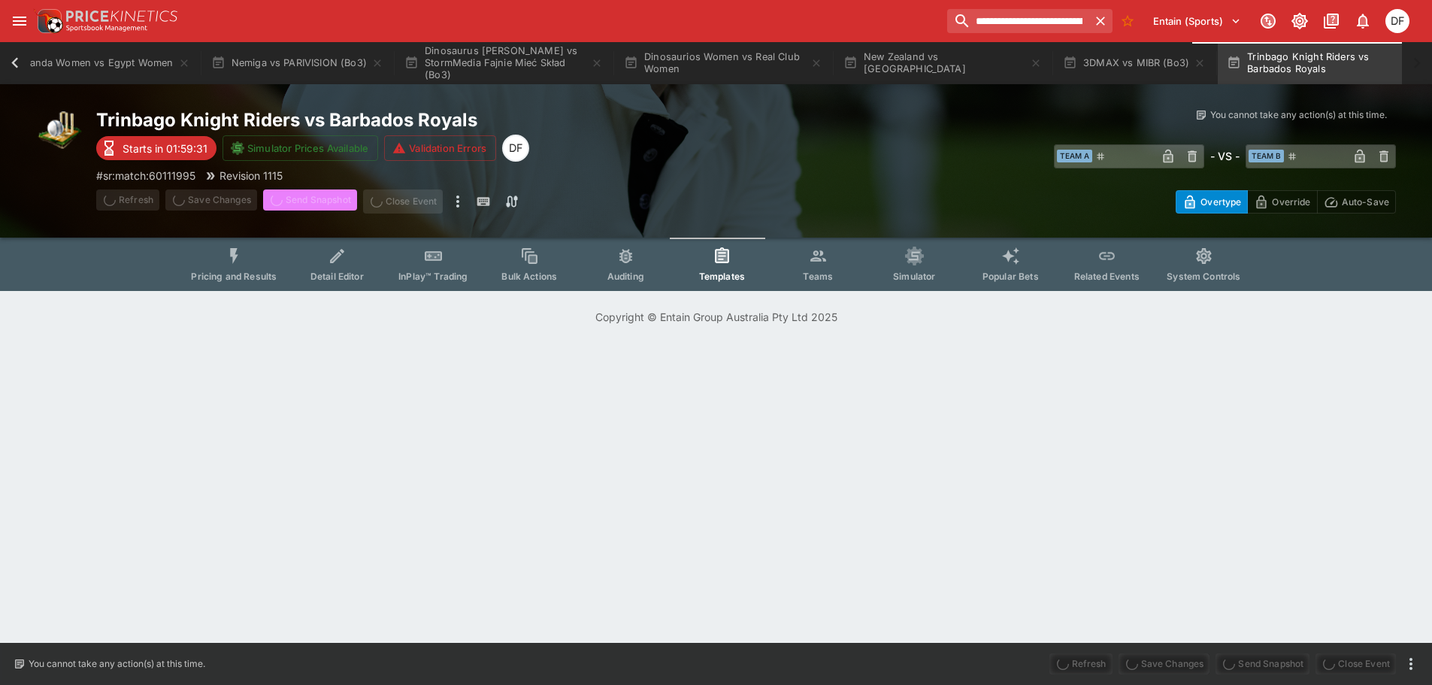
scroll to position [0, 0]
click at [332, 203] on span "Send Snapshot" at bounding box center [310, 201] width 94 height 24
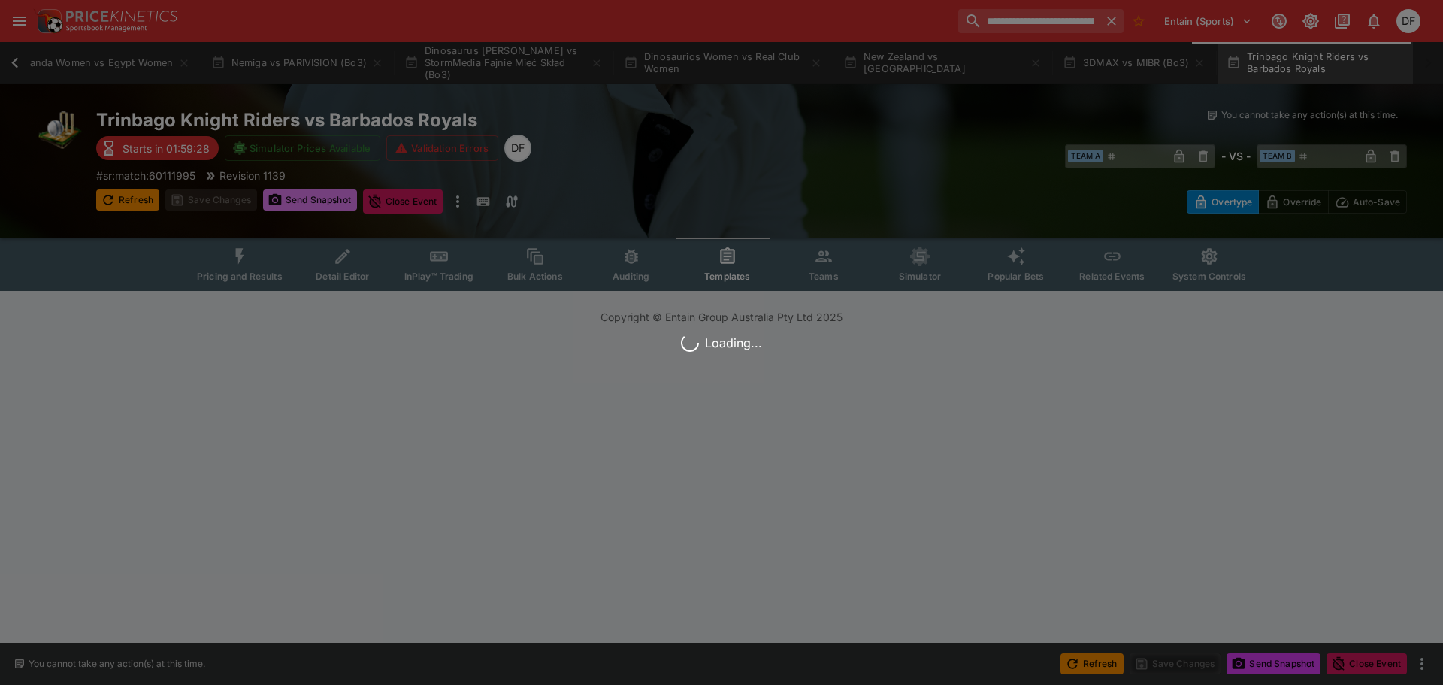
click at [332, 203] on div "Loading..." at bounding box center [721, 342] width 1443 height 685
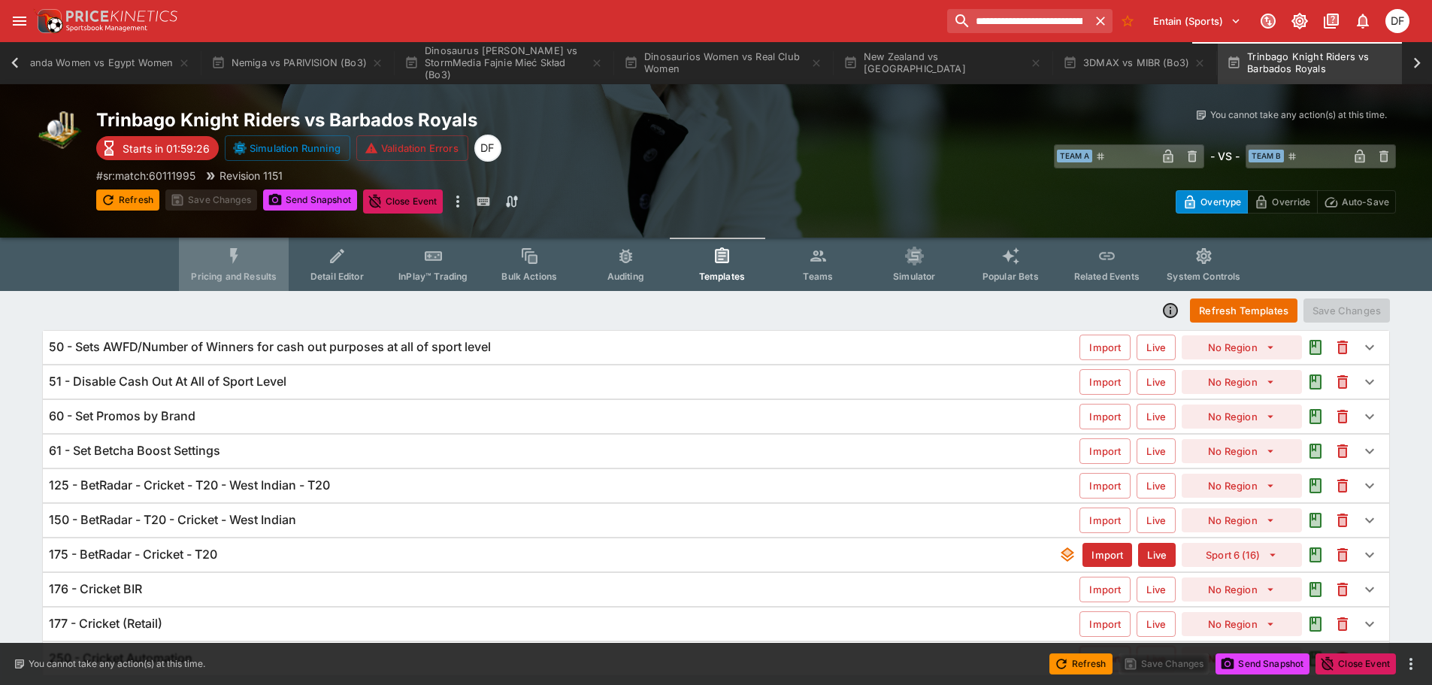
click at [269, 261] on button "Pricing and Results" at bounding box center [234, 264] width 110 height 53
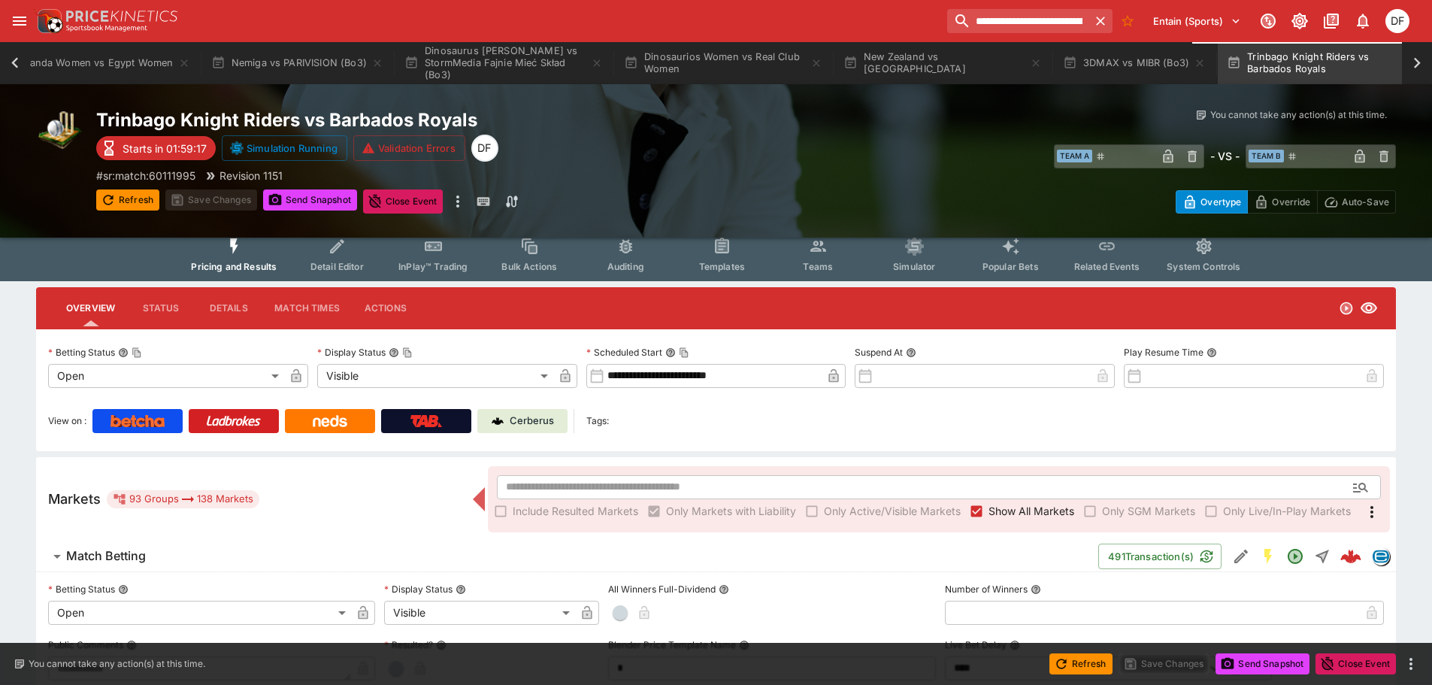
scroll to position [150, 0]
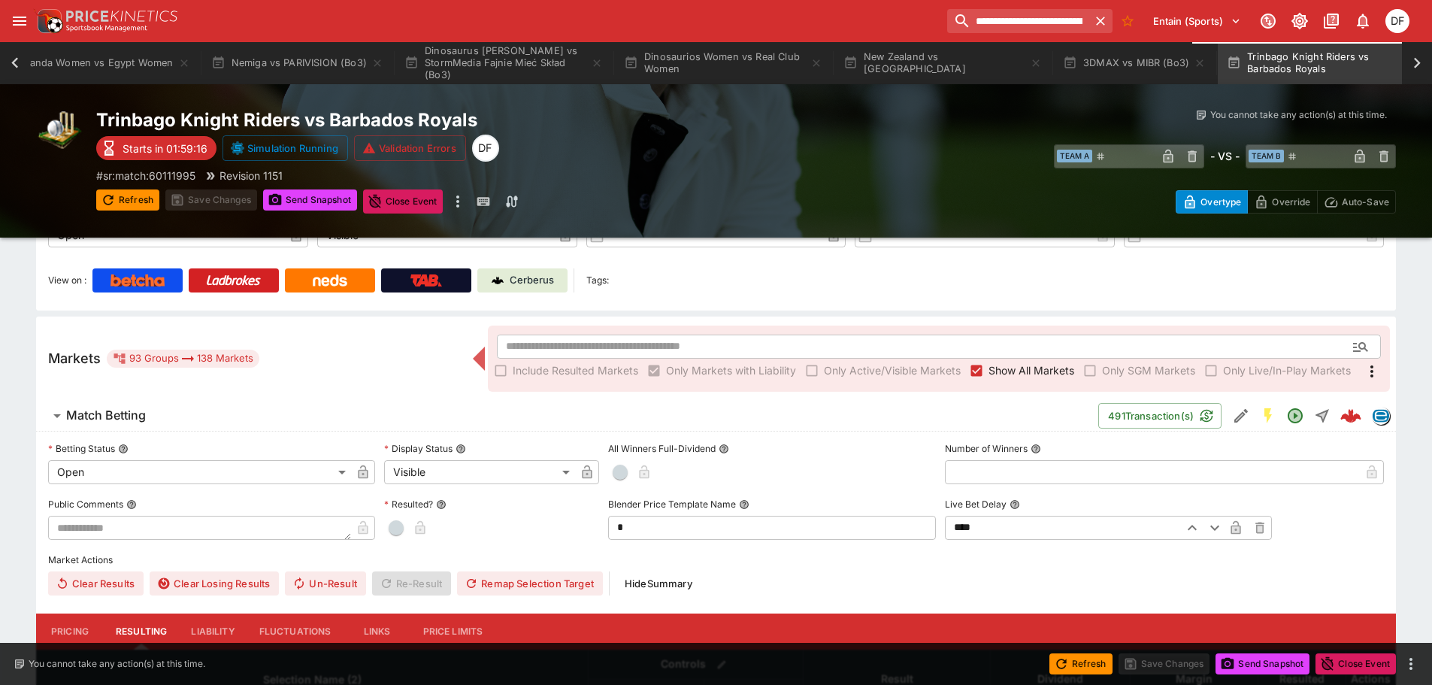
click at [150, 412] on span "Match Betting" at bounding box center [576, 415] width 1020 height 16
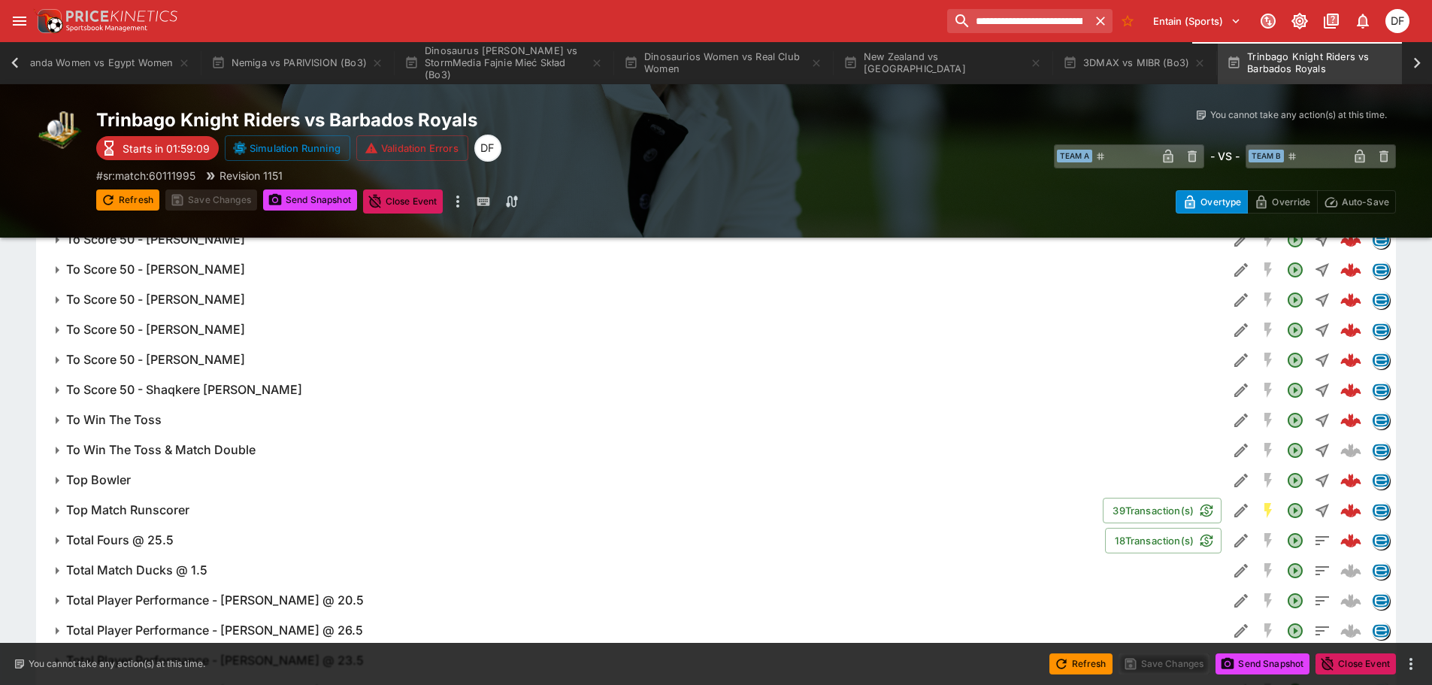
scroll to position [1516, 0]
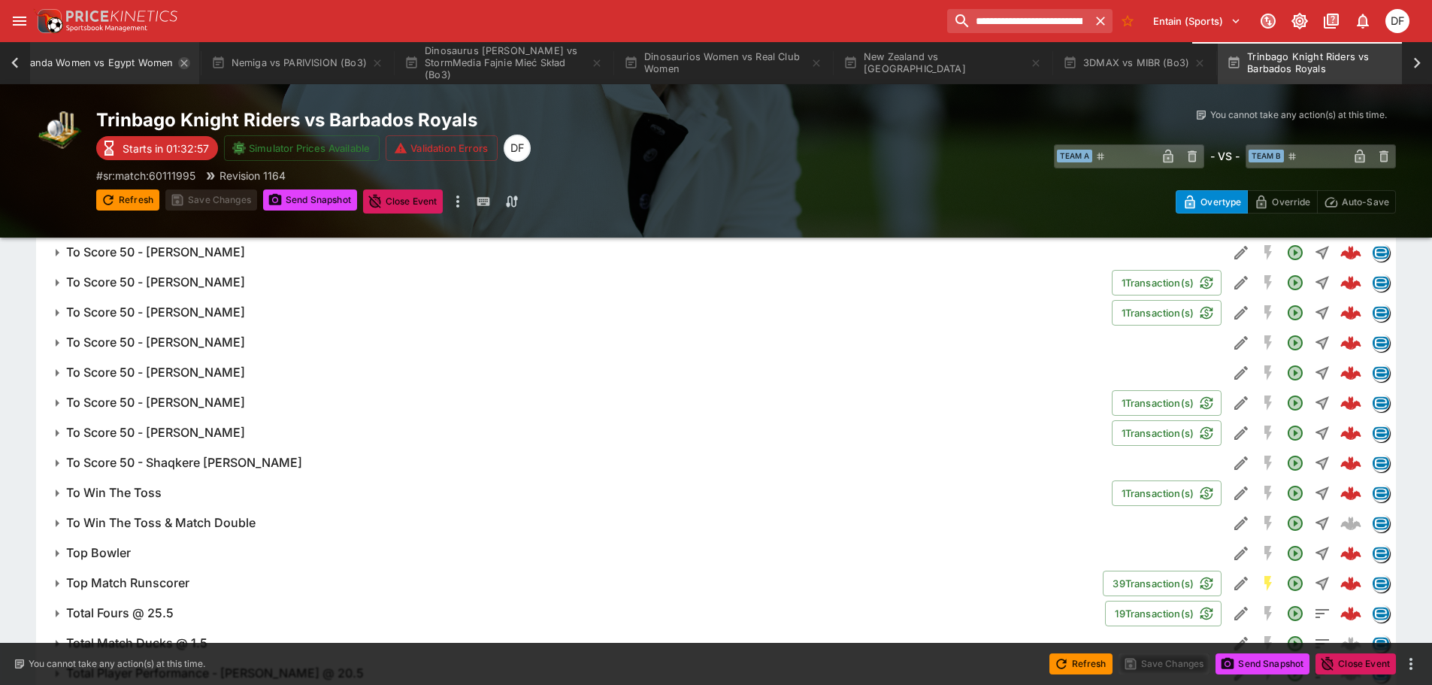
click at [184, 64] on icon "button" at bounding box center [184, 63] width 12 height 12
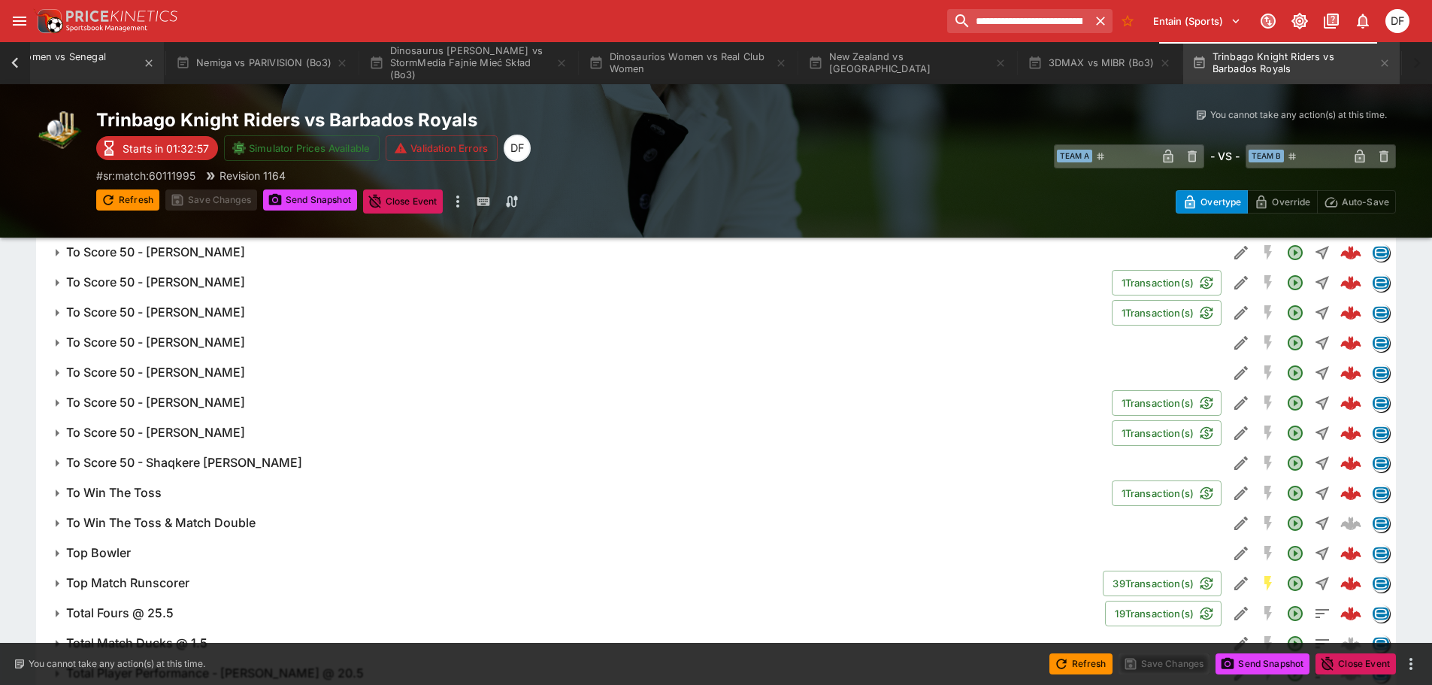
scroll to position [0, 1360]
click at [184, 64] on button "Rwanda Women vs Senegal Women" at bounding box center [78, 63] width 217 height 42
click at [167, 62] on main "Event Calendar West Indies vs Australia The Open Championship 2025 2025 Open Ch…" at bounding box center [716, 183] width 1432 height 3399
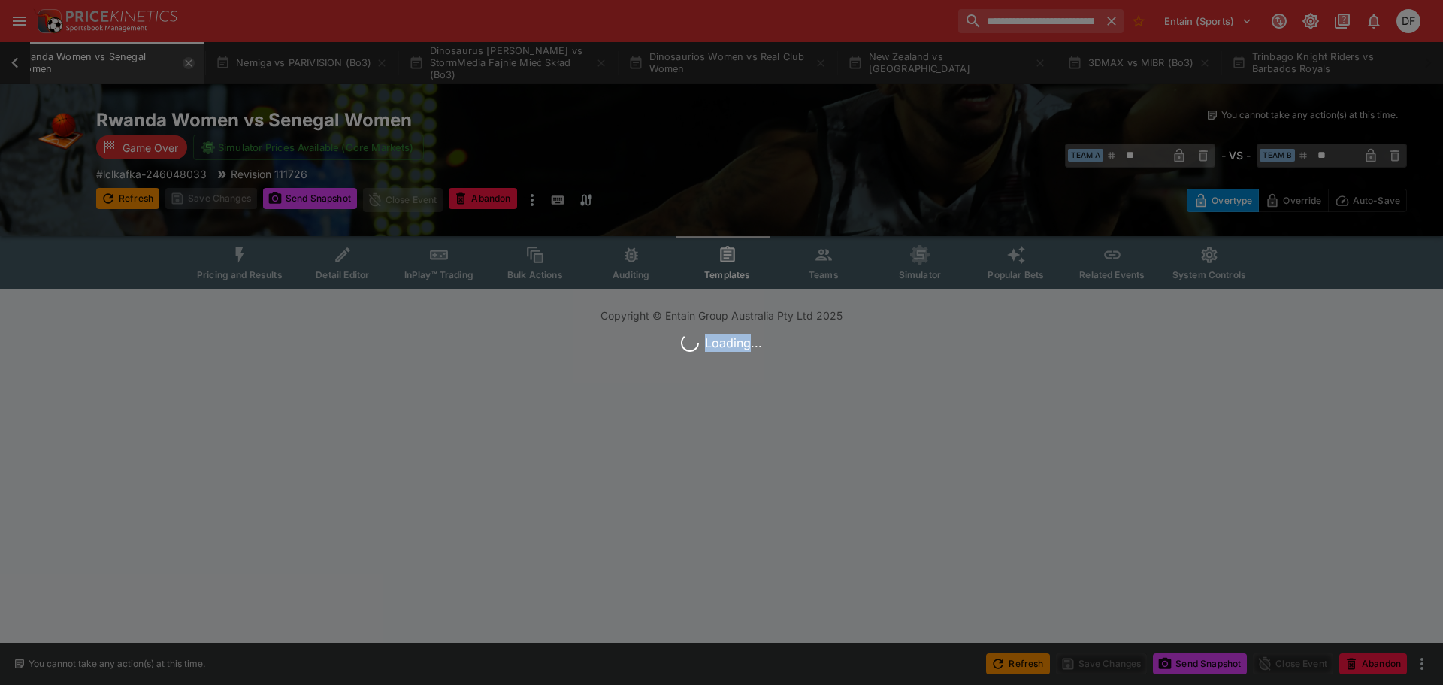
click at [167, 62] on div "Loading..." at bounding box center [721, 342] width 1443 height 685
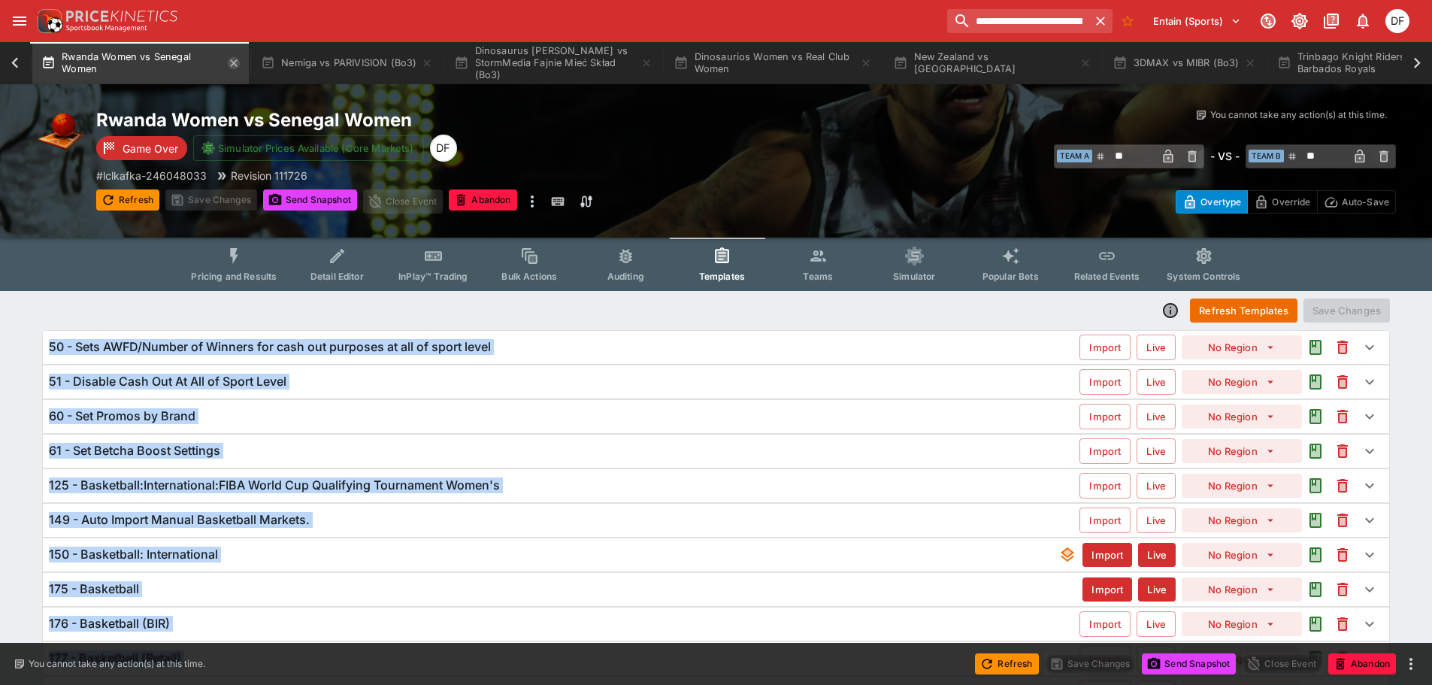
click at [231, 57] on icon "button" at bounding box center [234, 63] width 12 height 12
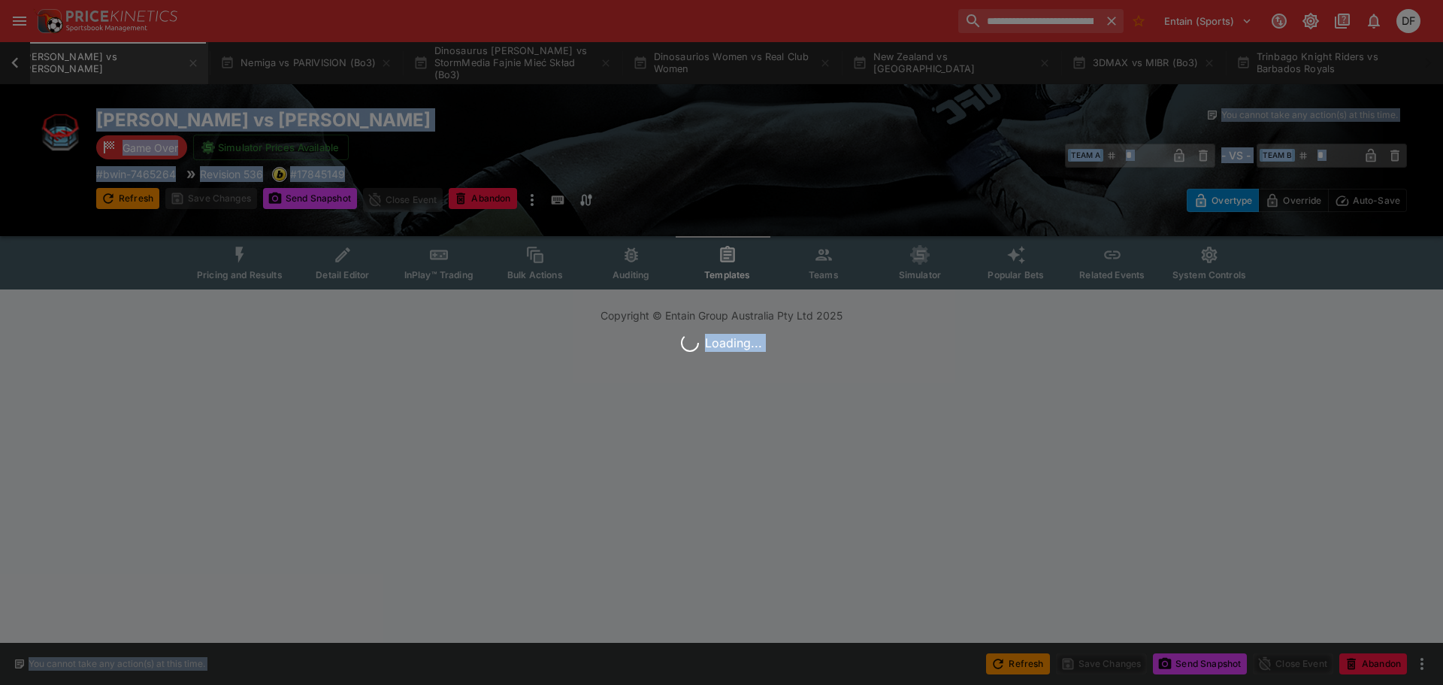
click at [231, 57] on div "Loading..." at bounding box center [721, 342] width 1443 height 685
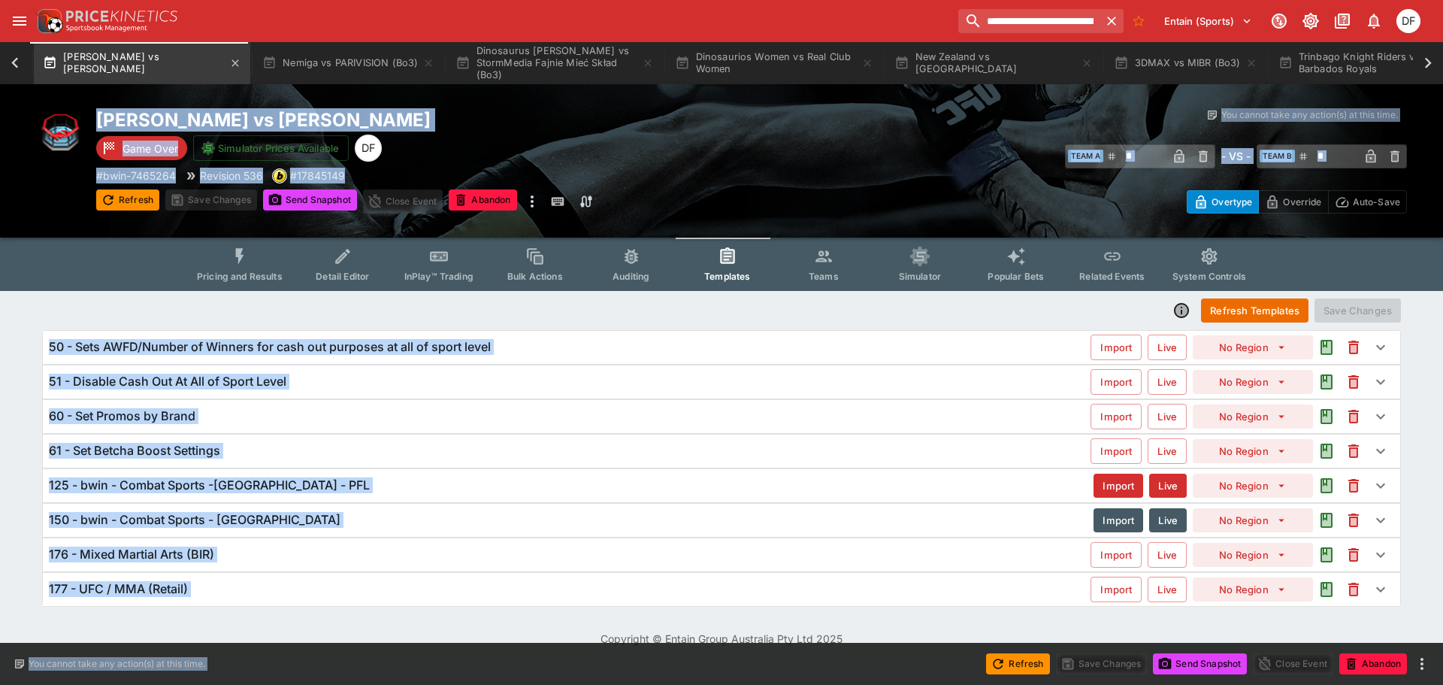
click at [241, 62] on button "AJ McKee Jr vs Akhmed Magomedov" at bounding box center [142, 63] width 217 height 42
click at [240, 62] on button "AJ McKee Jr vs Akhmed Magomedov" at bounding box center [142, 63] width 217 height 42
click at [235, 62] on icon "button" at bounding box center [235, 62] width 7 height 7
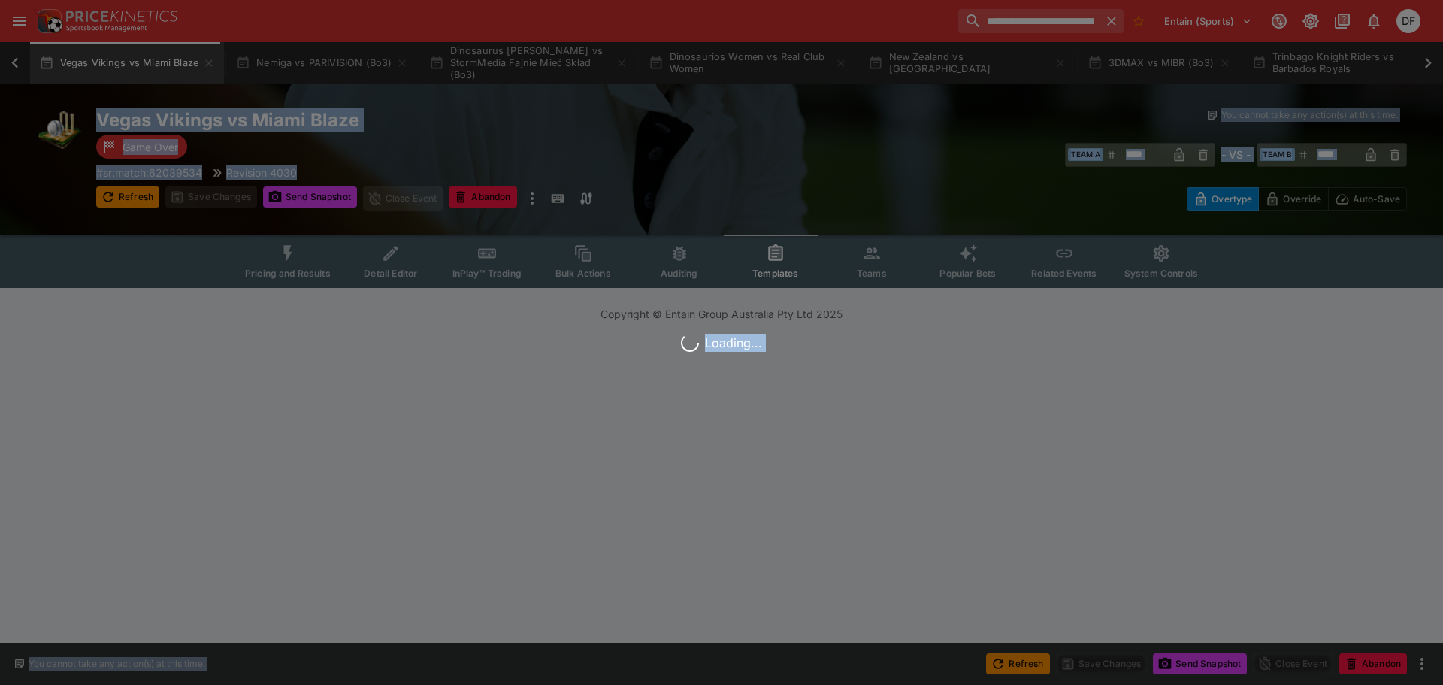
click at [235, 62] on div "Loading..." at bounding box center [721, 342] width 1443 height 685
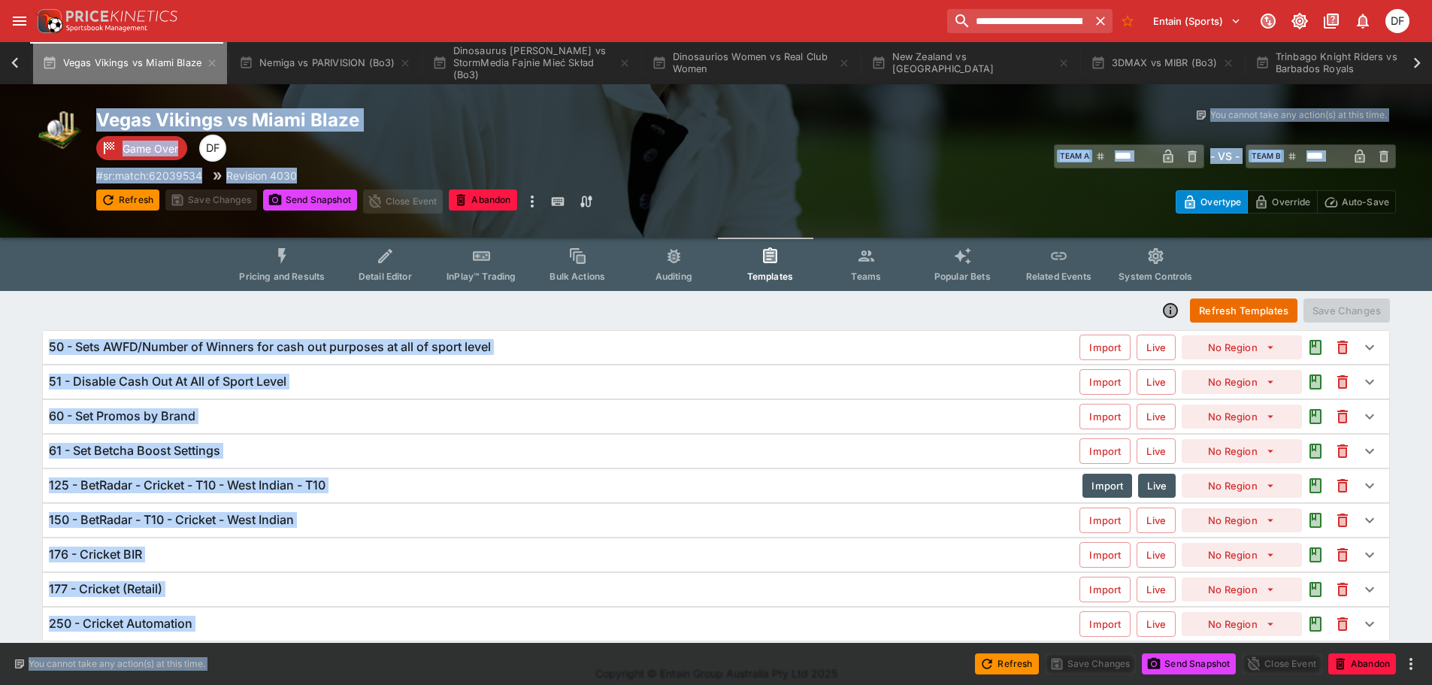
click at [206, 62] on icon "button" at bounding box center [212, 63] width 12 height 12
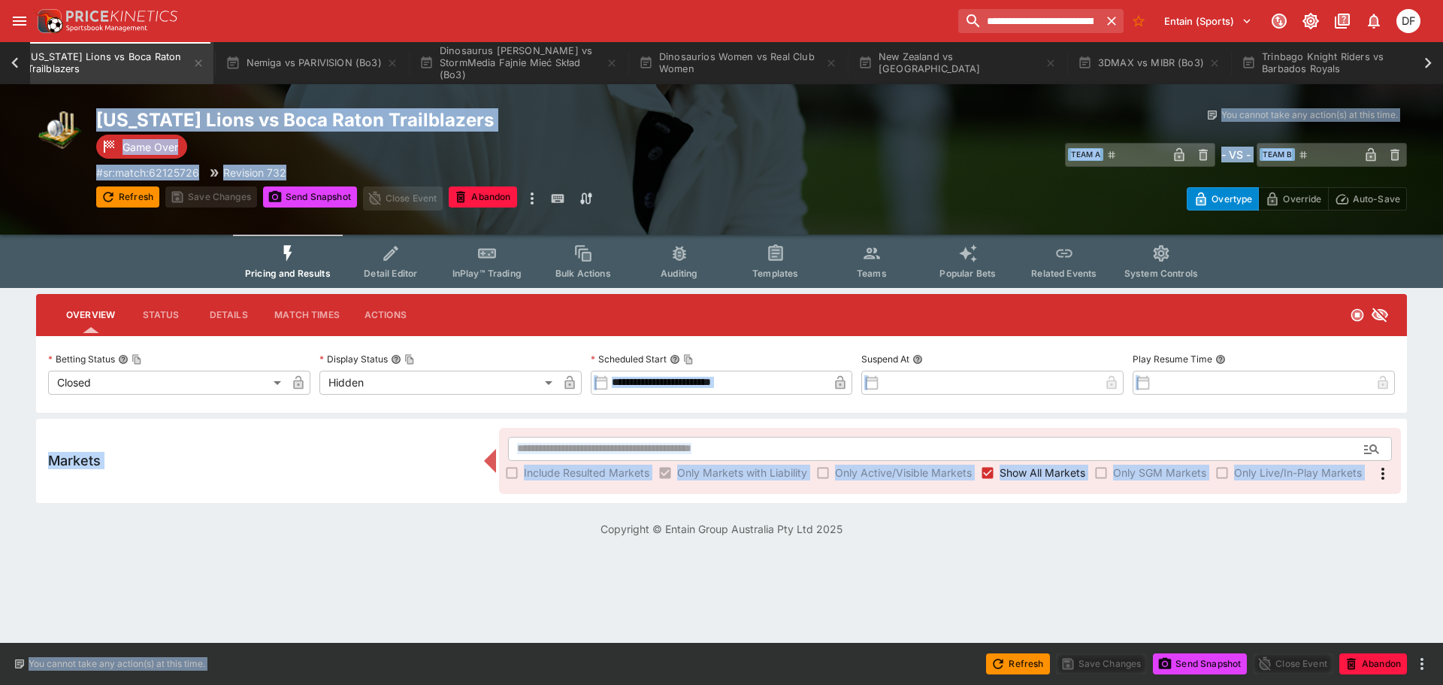
click at [206, 62] on div "Event Calendar West Indies vs Australia The Open Championship 2025 2025 Open Ch…" at bounding box center [24, 63] width 1383 height 42
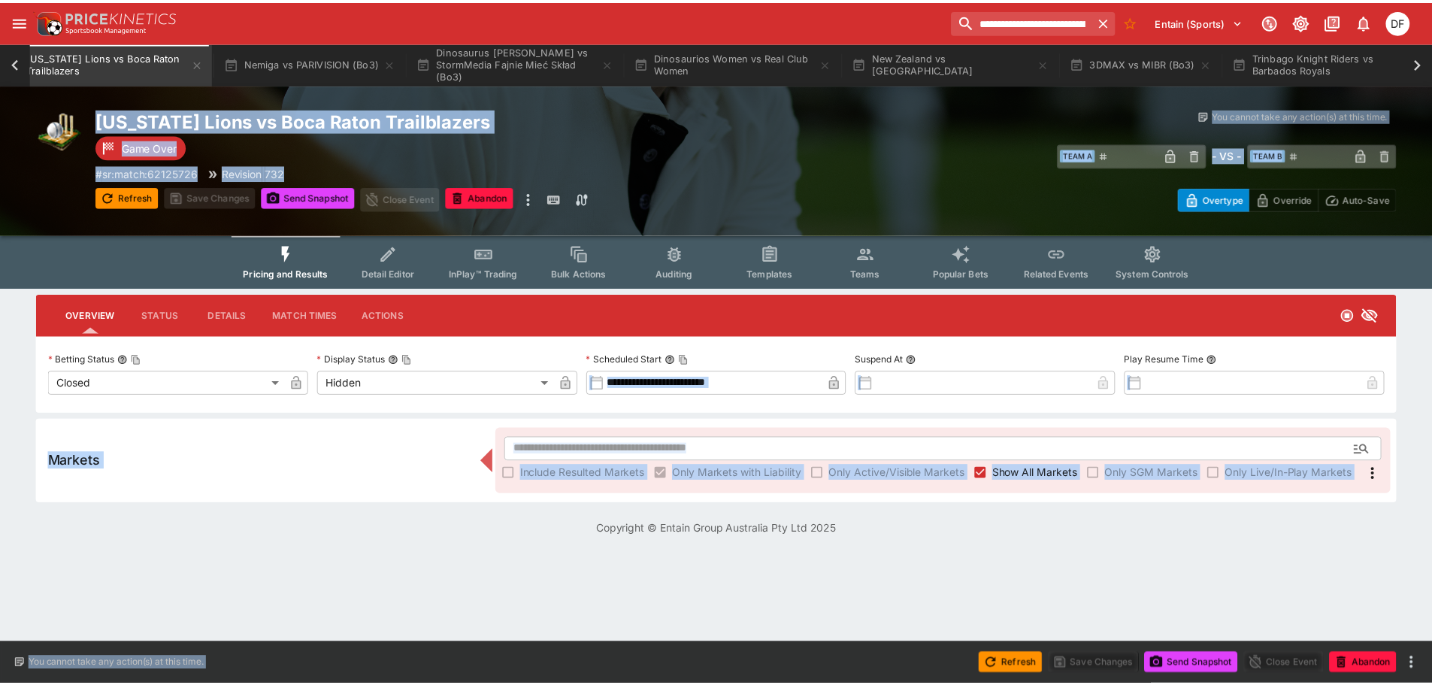
scroll to position [0, 659]
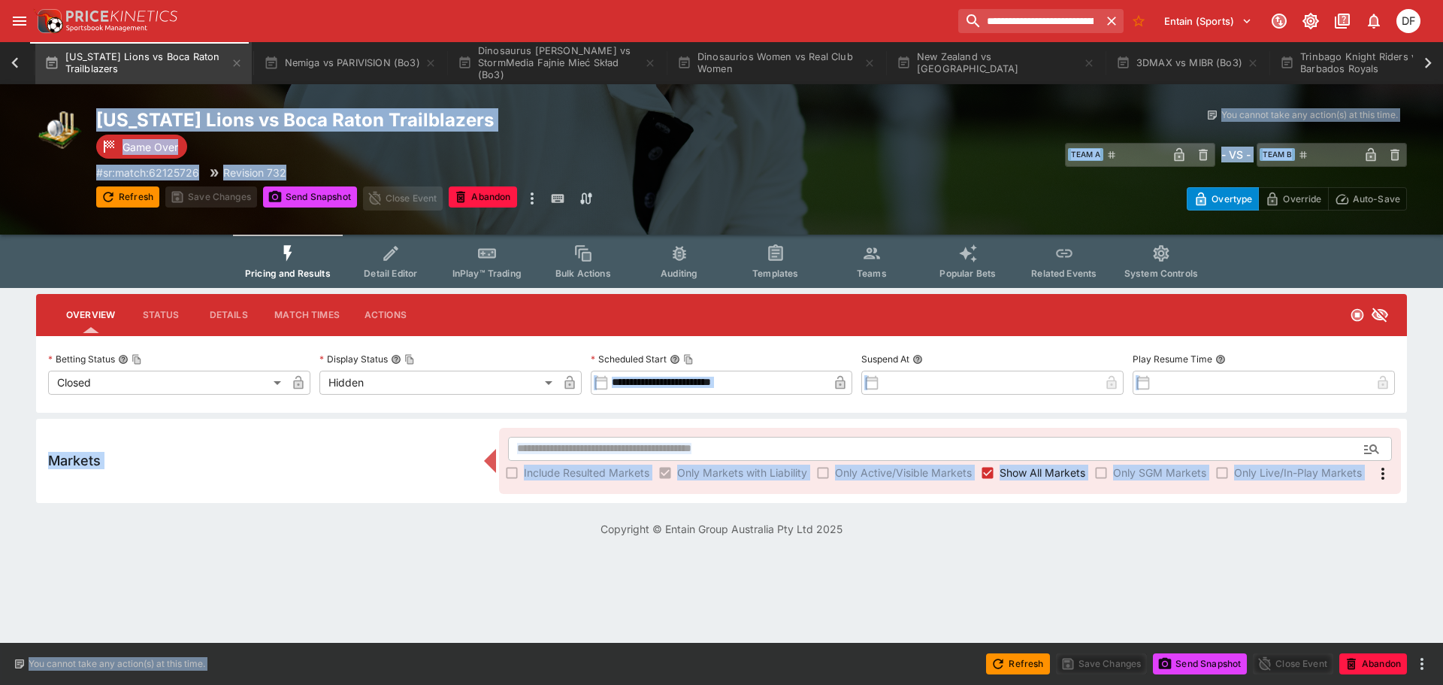
click at [206, 62] on button "[US_STATE] Lions vs Boca Raton Trailblazers" at bounding box center [143, 63] width 217 height 42
click at [238, 64] on icon "button" at bounding box center [237, 63] width 12 height 12
click at [255, 64] on button "Nemiga vs PARIVISION (Bo3)" at bounding box center [350, 63] width 190 height 42
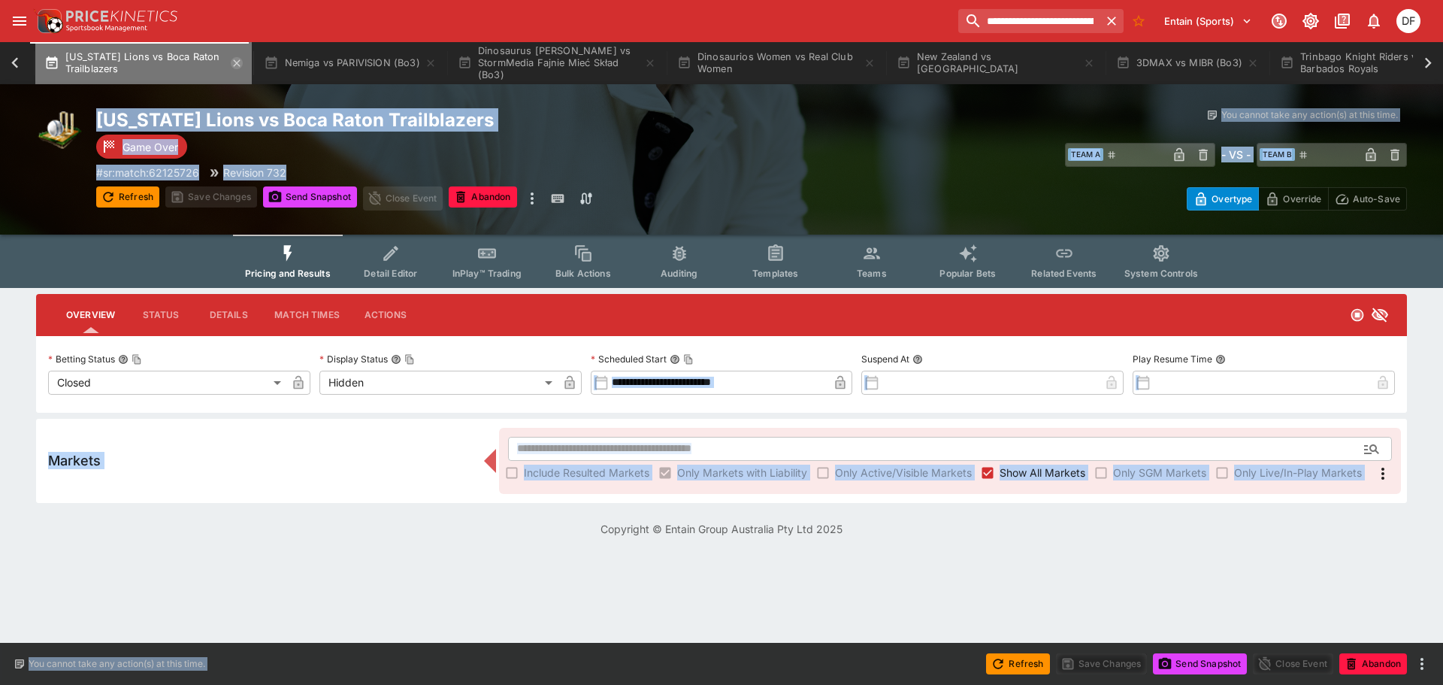
click at [255, 64] on button "Nemiga vs PARIVISION (Bo3)" at bounding box center [350, 63] width 190 height 42
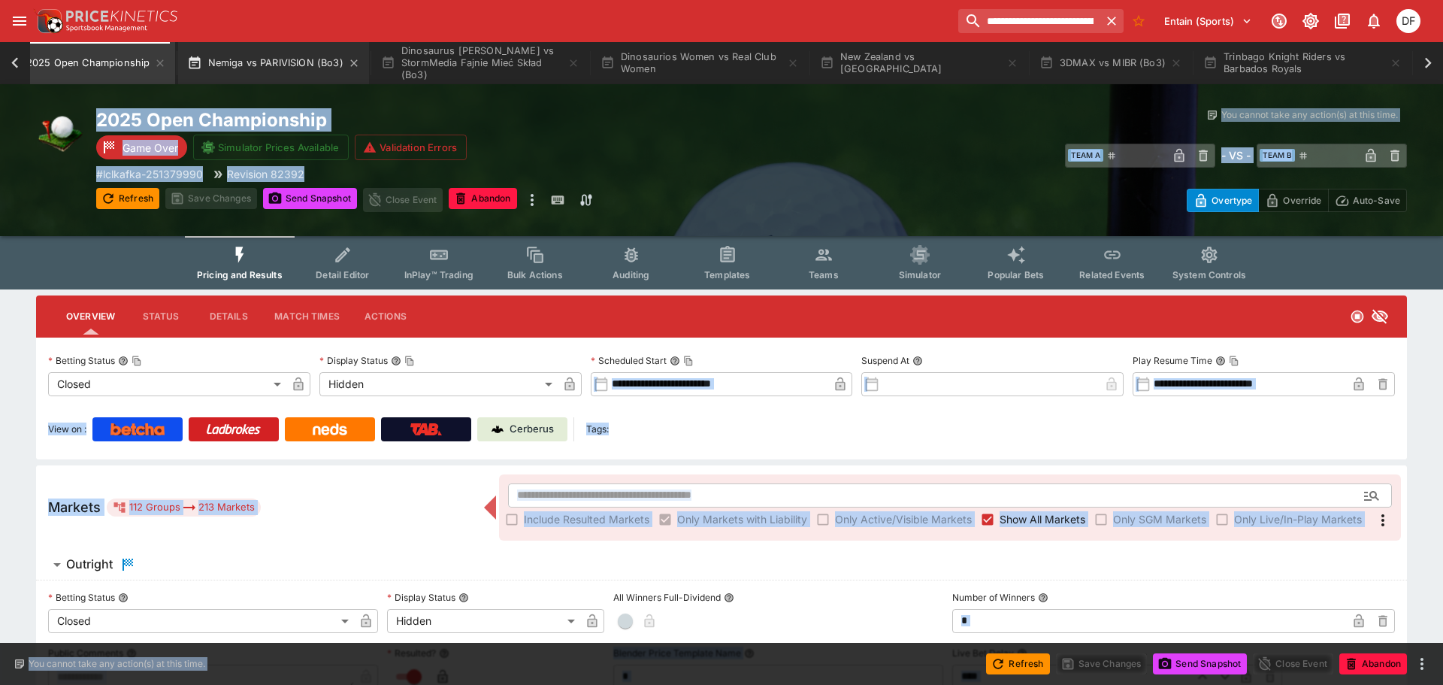
click at [235, 64] on button "Nemiga vs PARIVISION (Bo3)" at bounding box center [273, 63] width 190 height 42
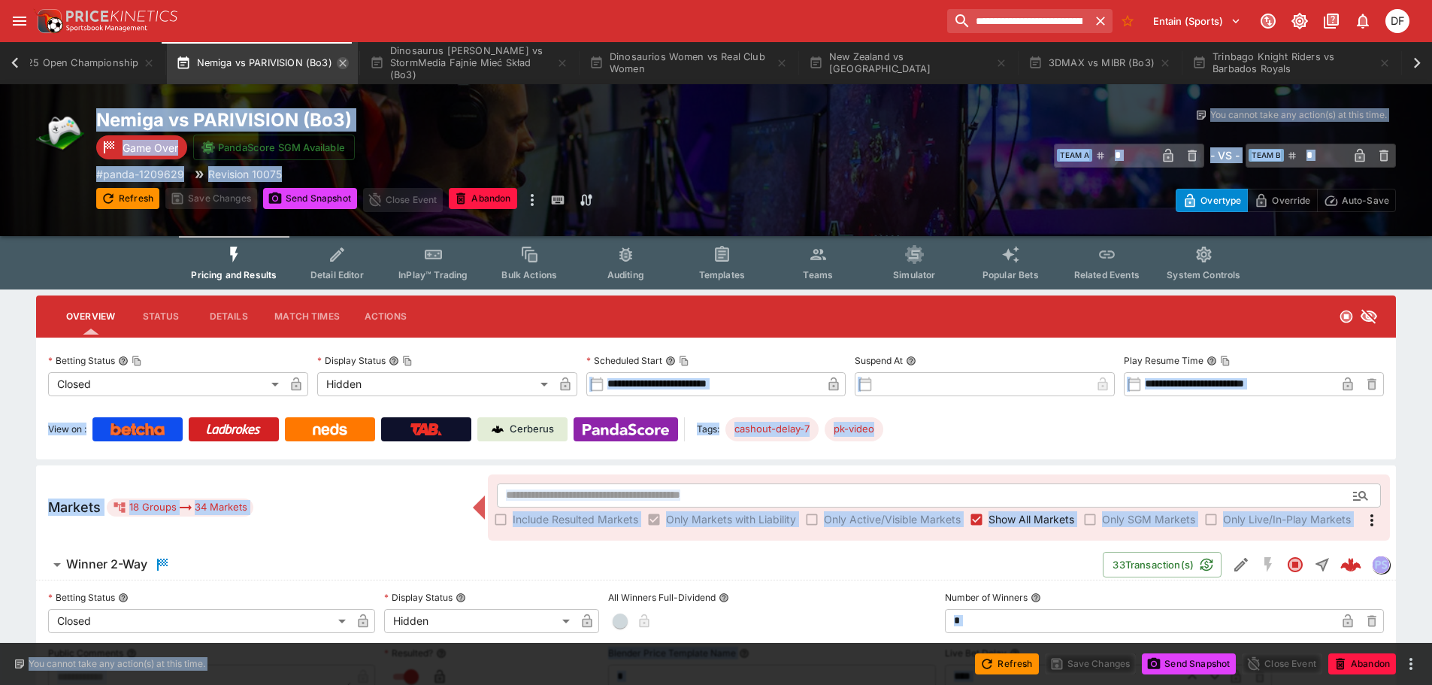
scroll to position [0, 479]
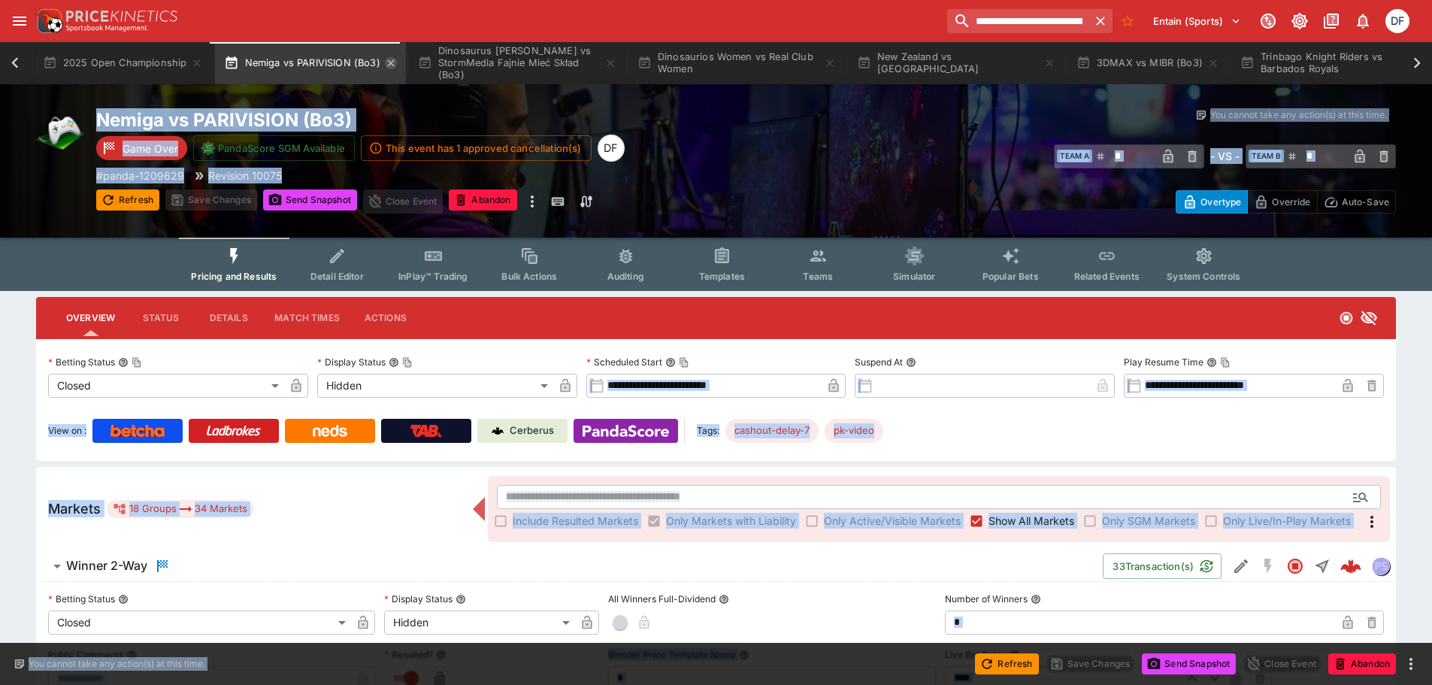
click at [387, 65] on icon "button" at bounding box center [391, 63] width 12 height 12
click at [213, 65] on button "2025 Open Championship" at bounding box center [123, 63] width 179 height 42
click at [213, 59] on button "2025 Open Championship" at bounding box center [123, 63] width 179 height 42
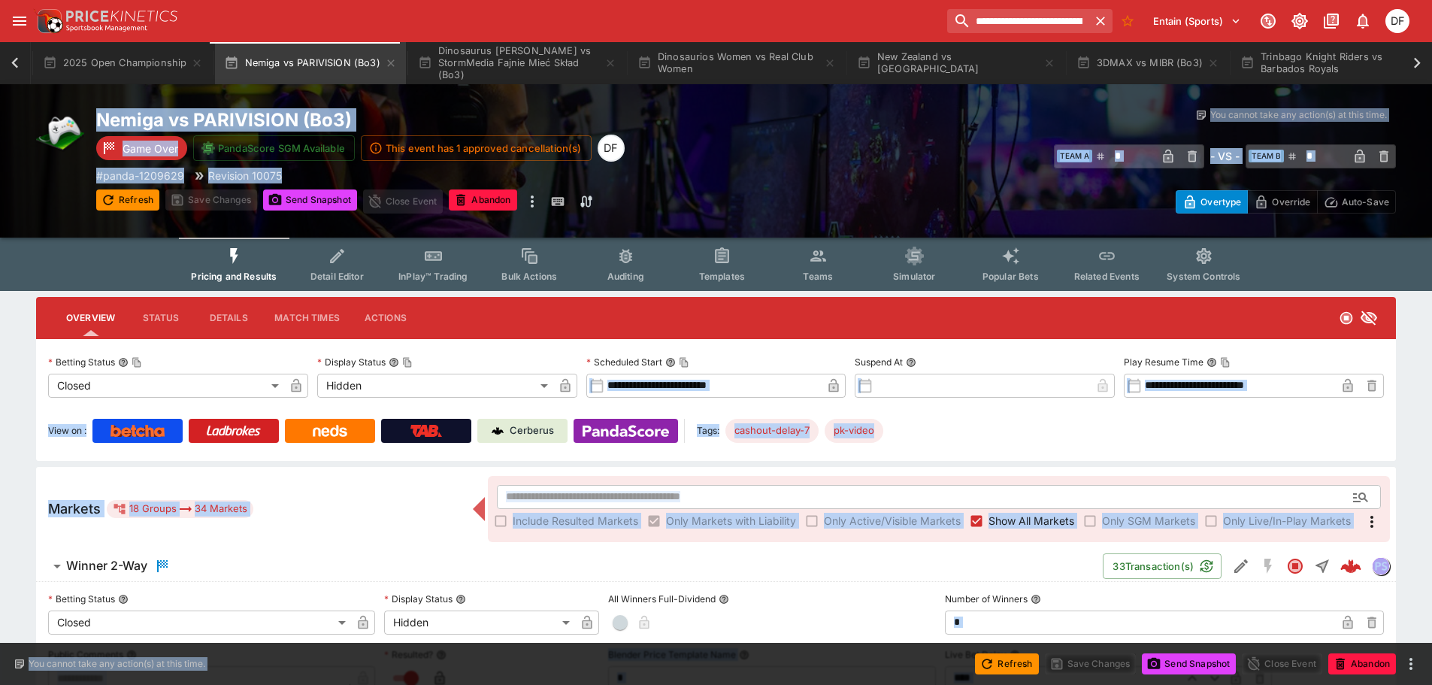
click at [213, 59] on button "2025 Open Championship" at bounding box center [123, 63] width 179 height 42
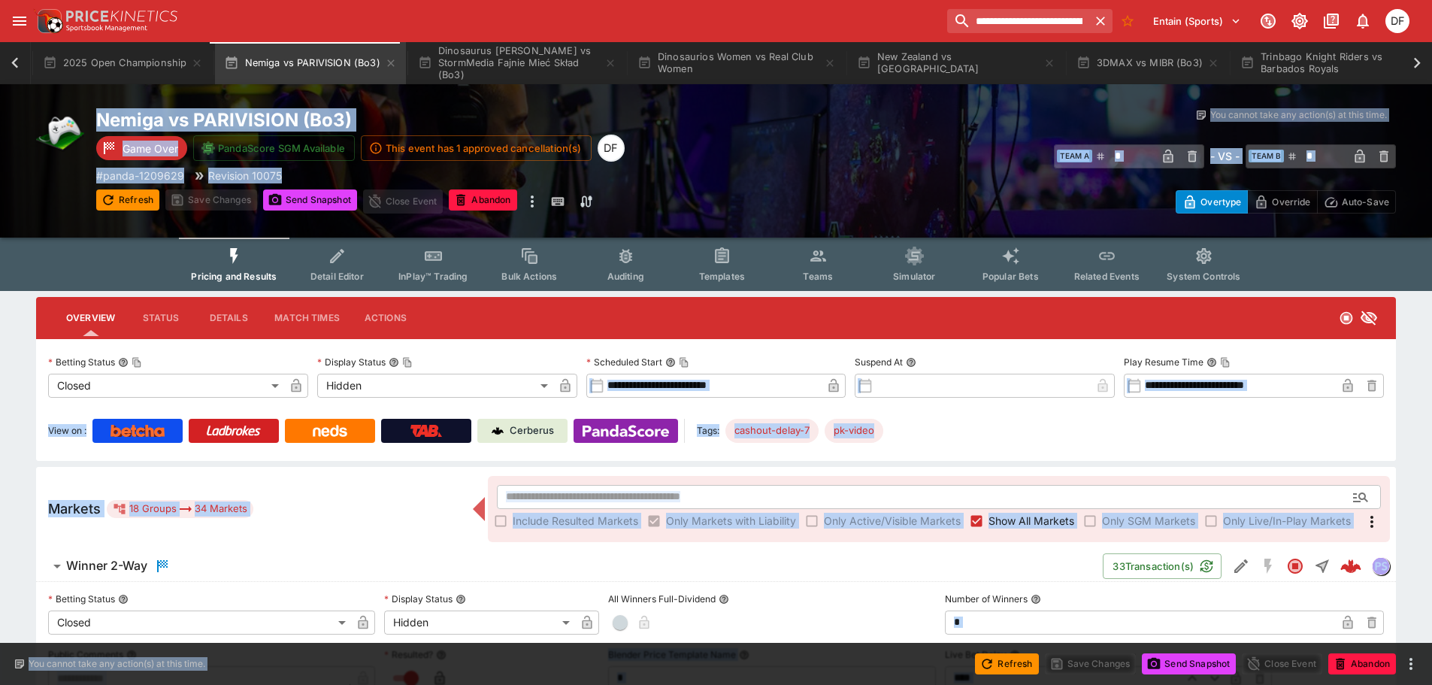
click at [213, 59] on button "2025 Open Championship" at bounding box center [123, 63] width 179 height 42
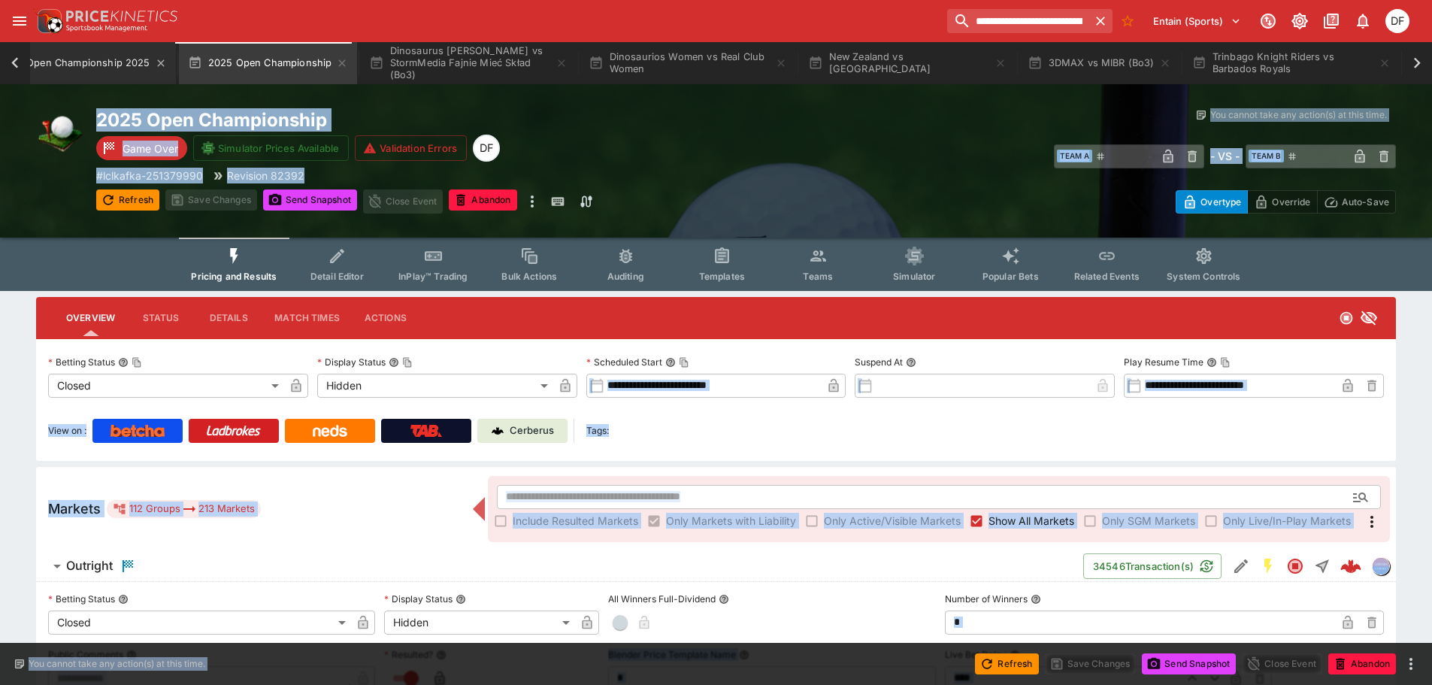
scroll to position [0, 295]
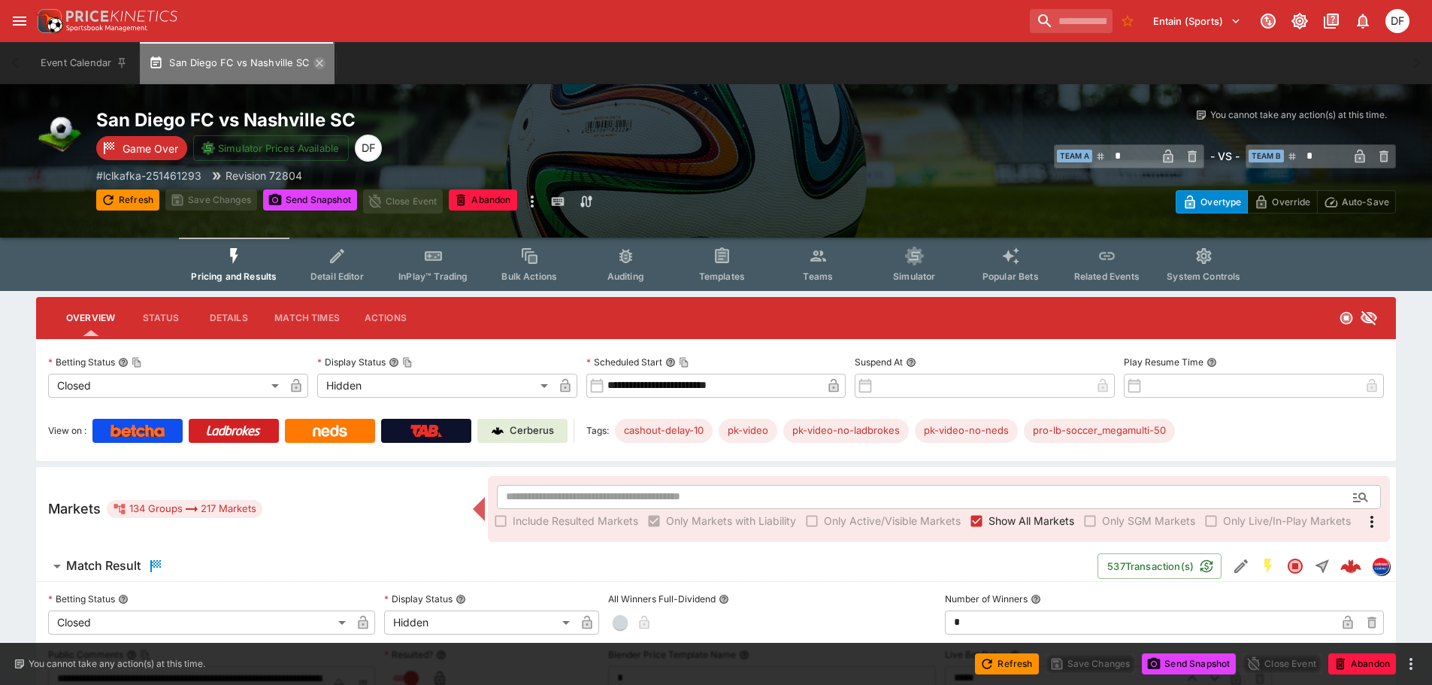
click at [322, 58] on icon "button" at bounding box center [319, 63] width 12 height 12
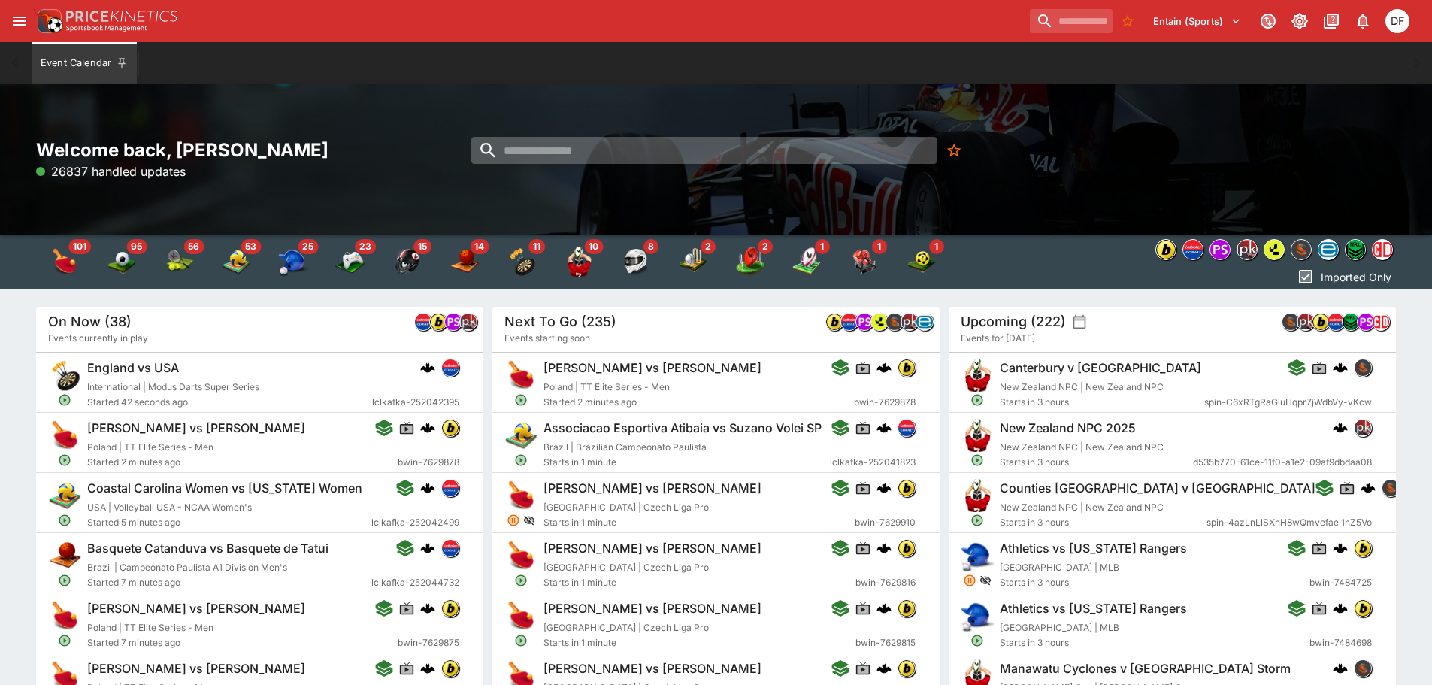
click at [529, 153] on input "search" at bounding box center [704, 150] width 466 height 27
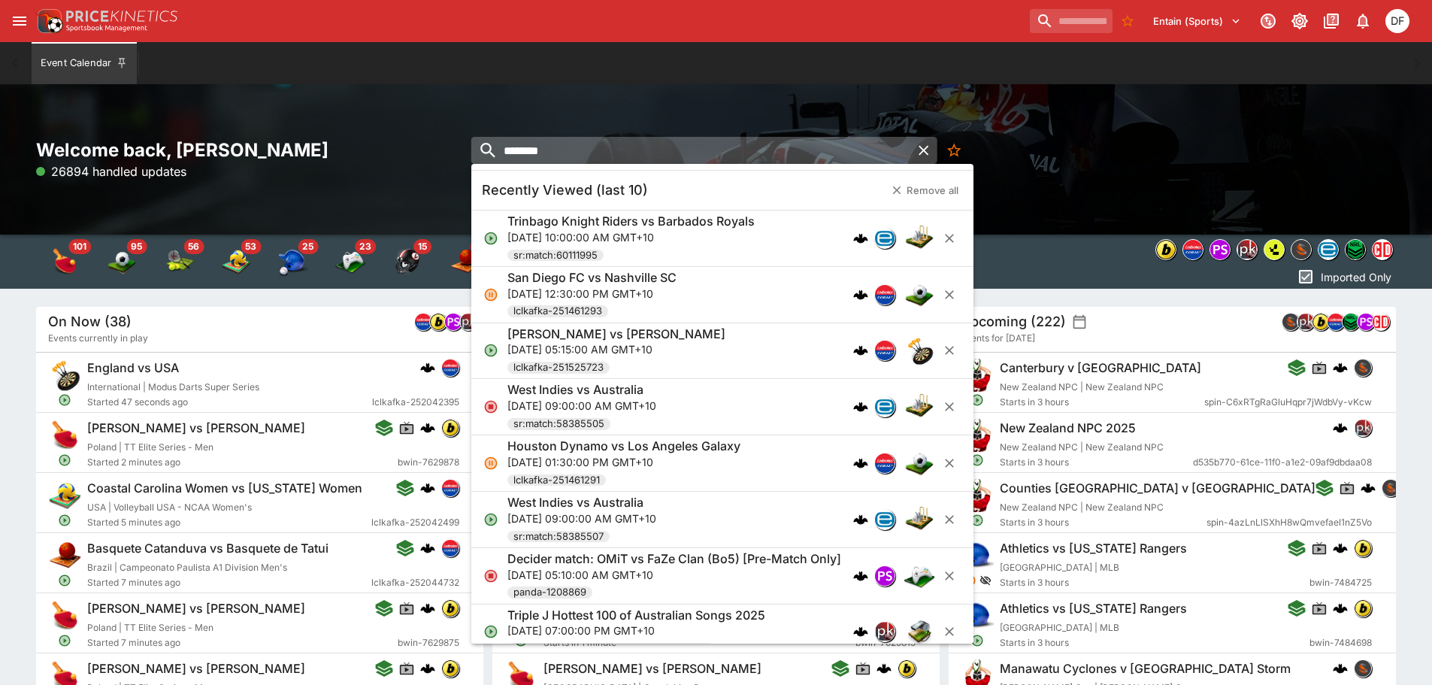
click at [579, 150] on input "********" at bounding box center [690, 150] width 439 height 27
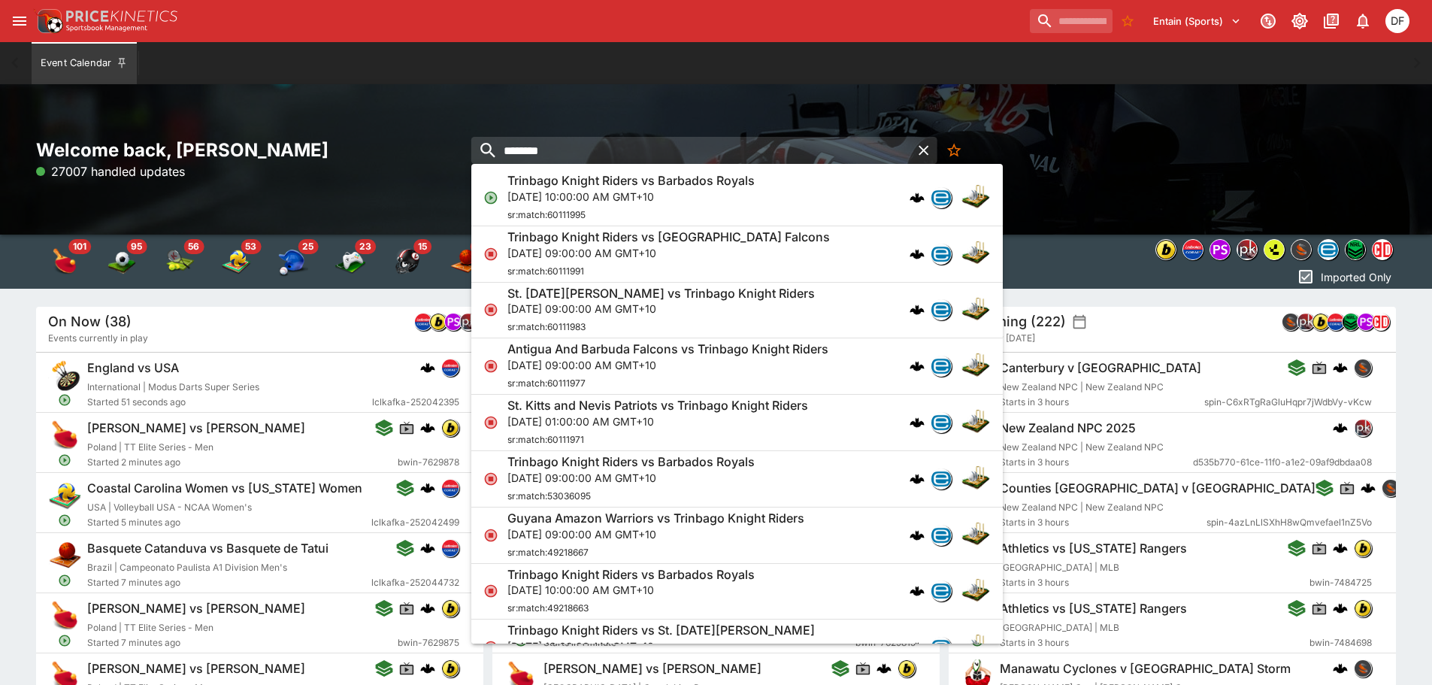
type input "********"
click at [607, 196] on p "Sat, Aug 30, 2025, 10:00:00 AM GMT+10" at bounding box center [630, 197] width 247 height 16
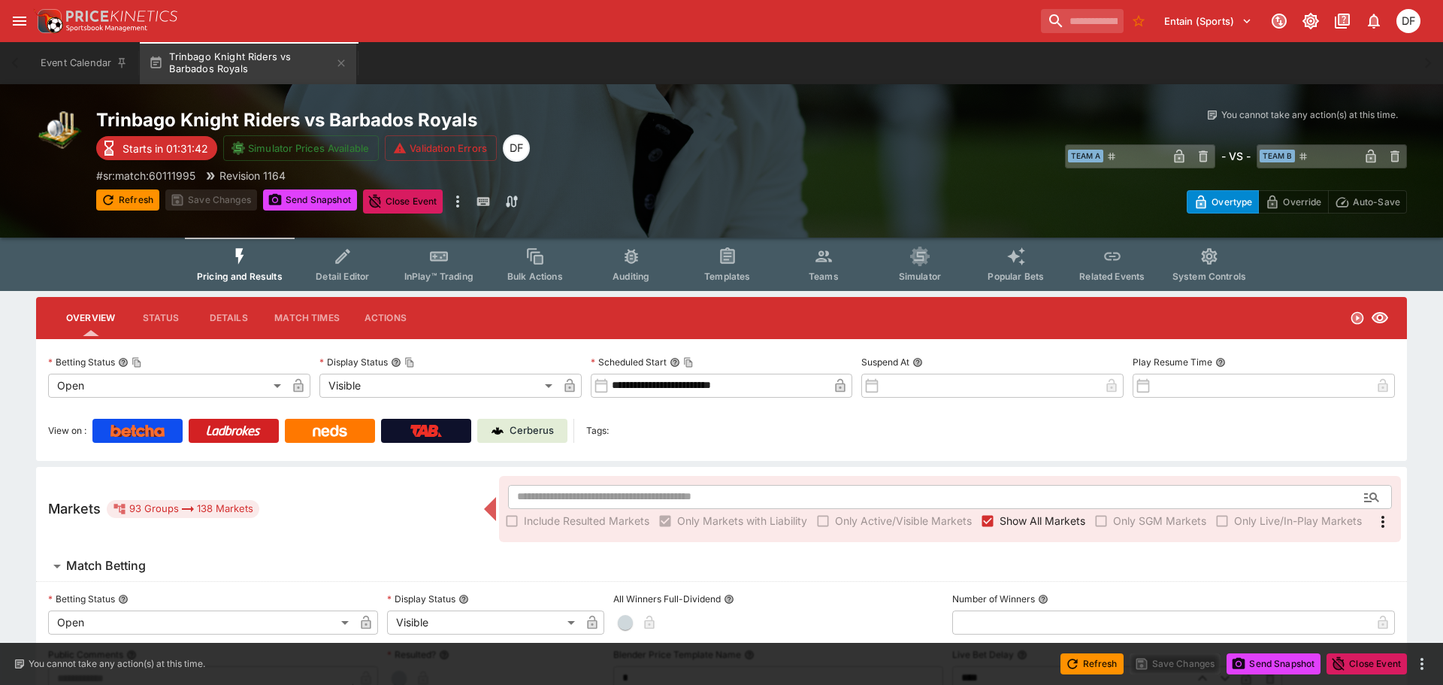
type input "**********"
type input "*******"
type input "**********"
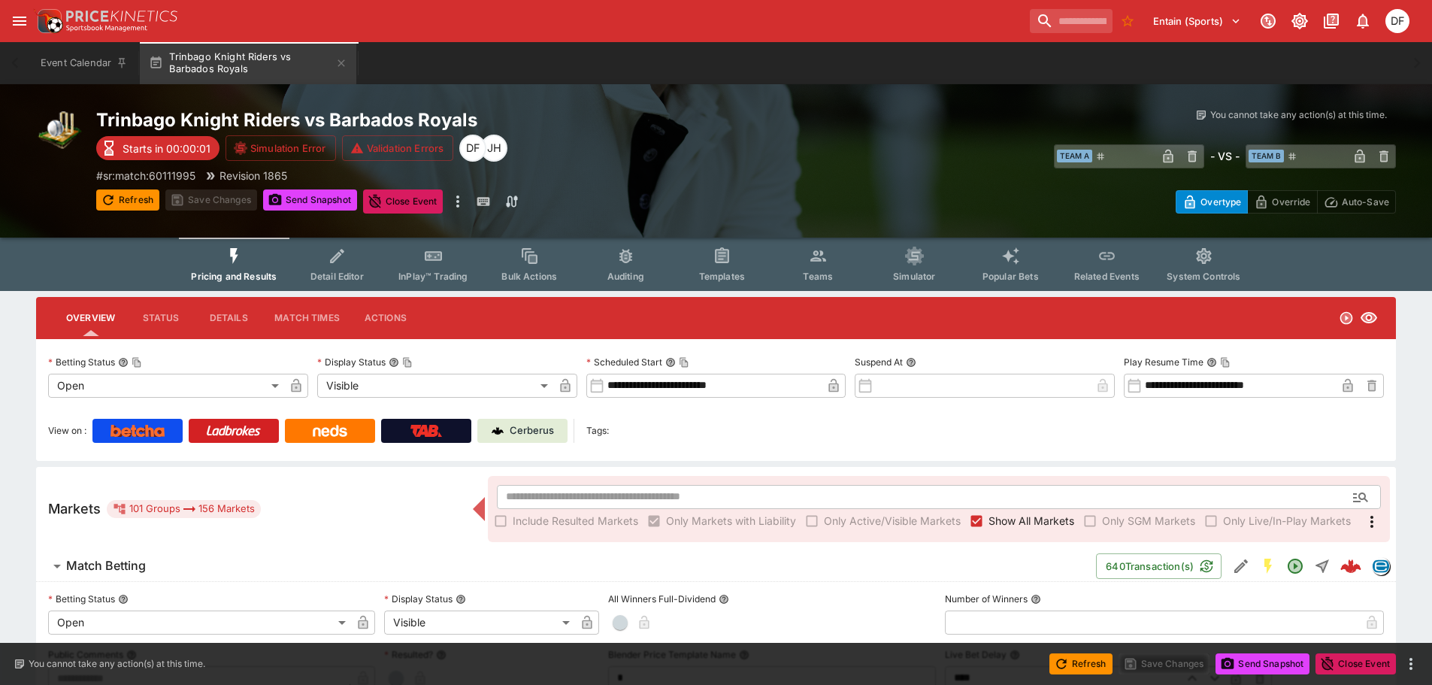
type input "**********"
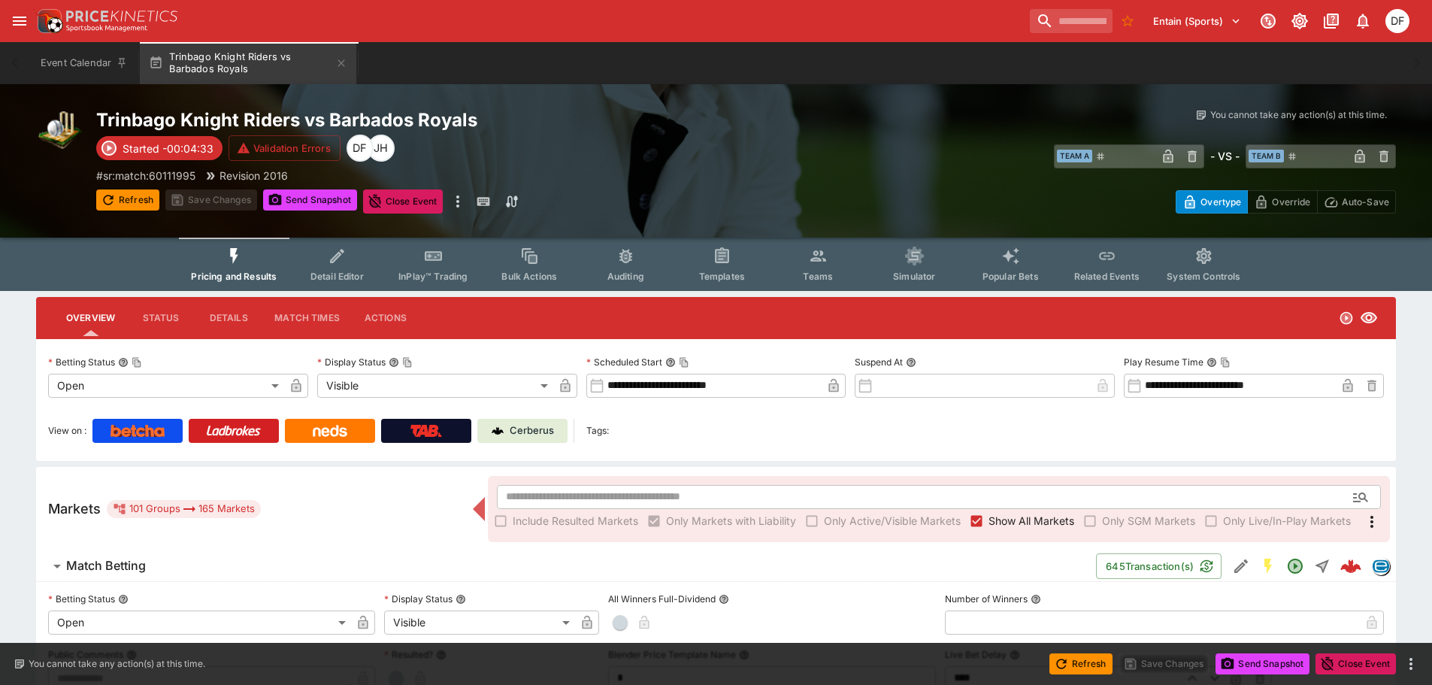
type input "**********"
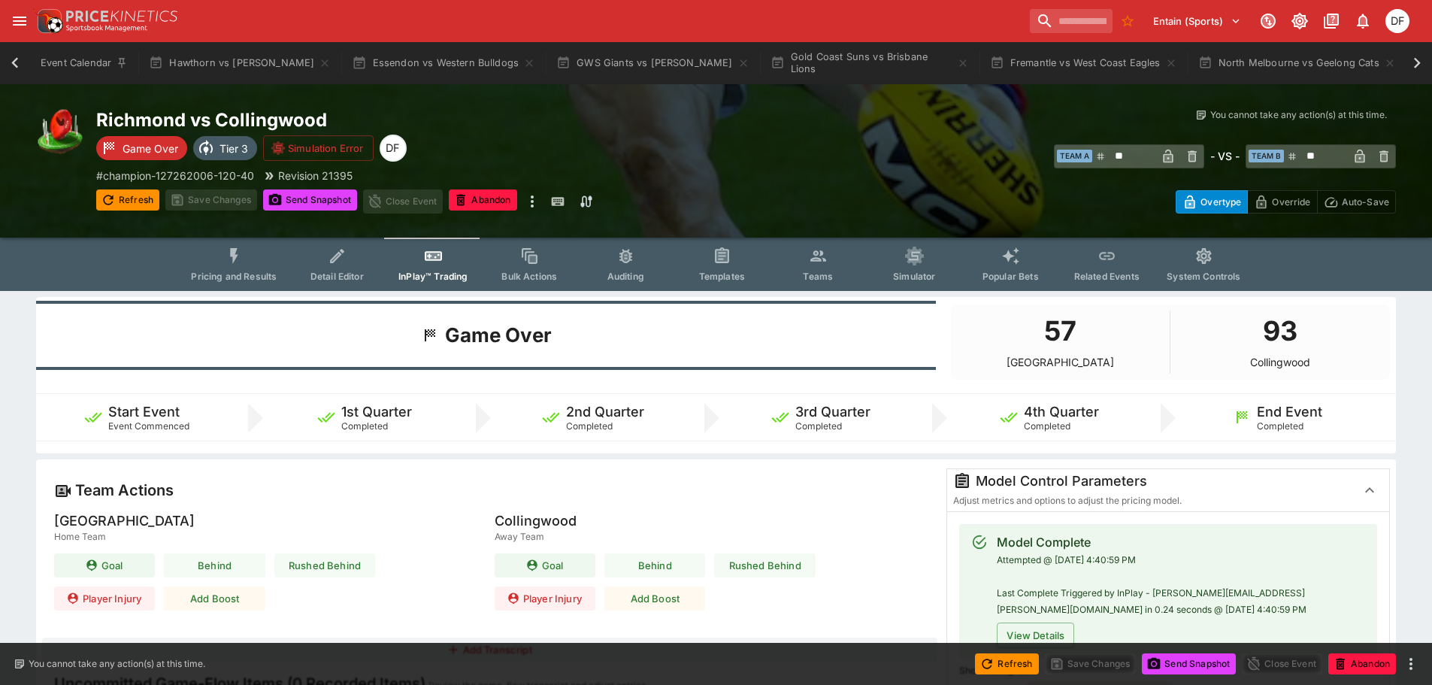
scroll to position [0, 311]
